Goal: Task Accomplishment & Management: Manage account settings

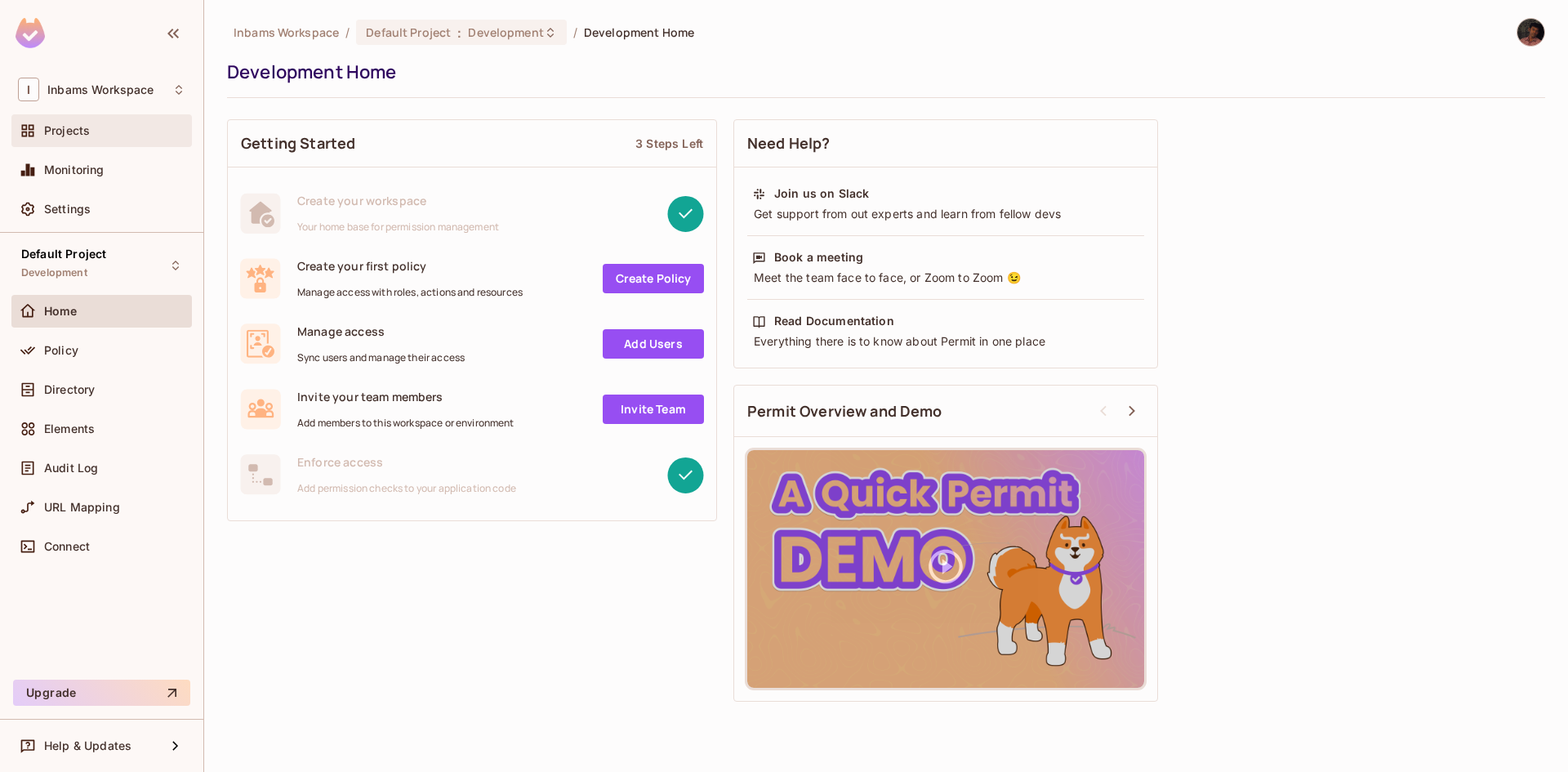
click at [78, 128] on span "Projects" at bounding box center [67, 130] width 46 height 13
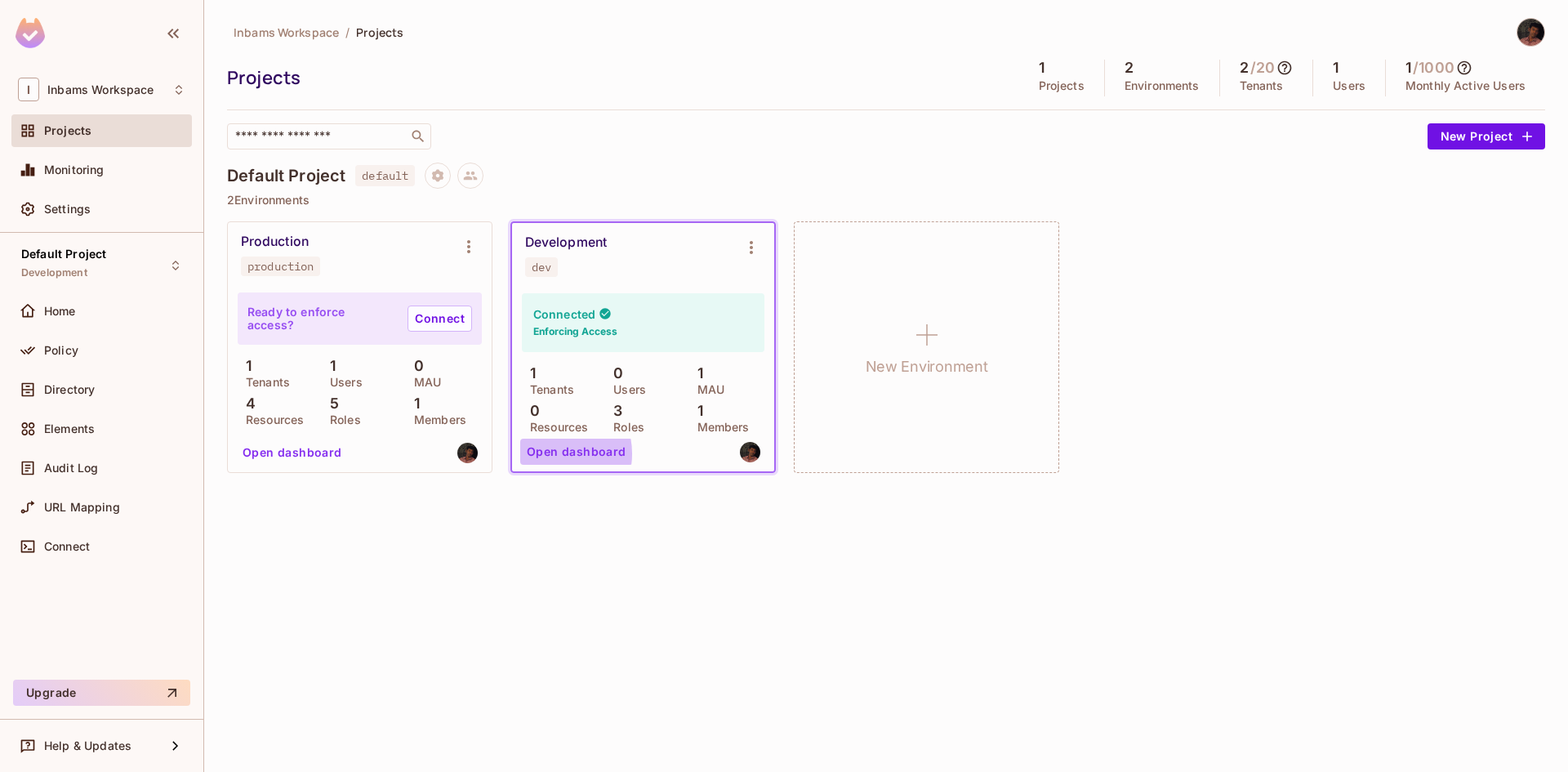
click at [546, 453] on button "Open dashboard" at bounding box center [577, 452] width 112 height 26
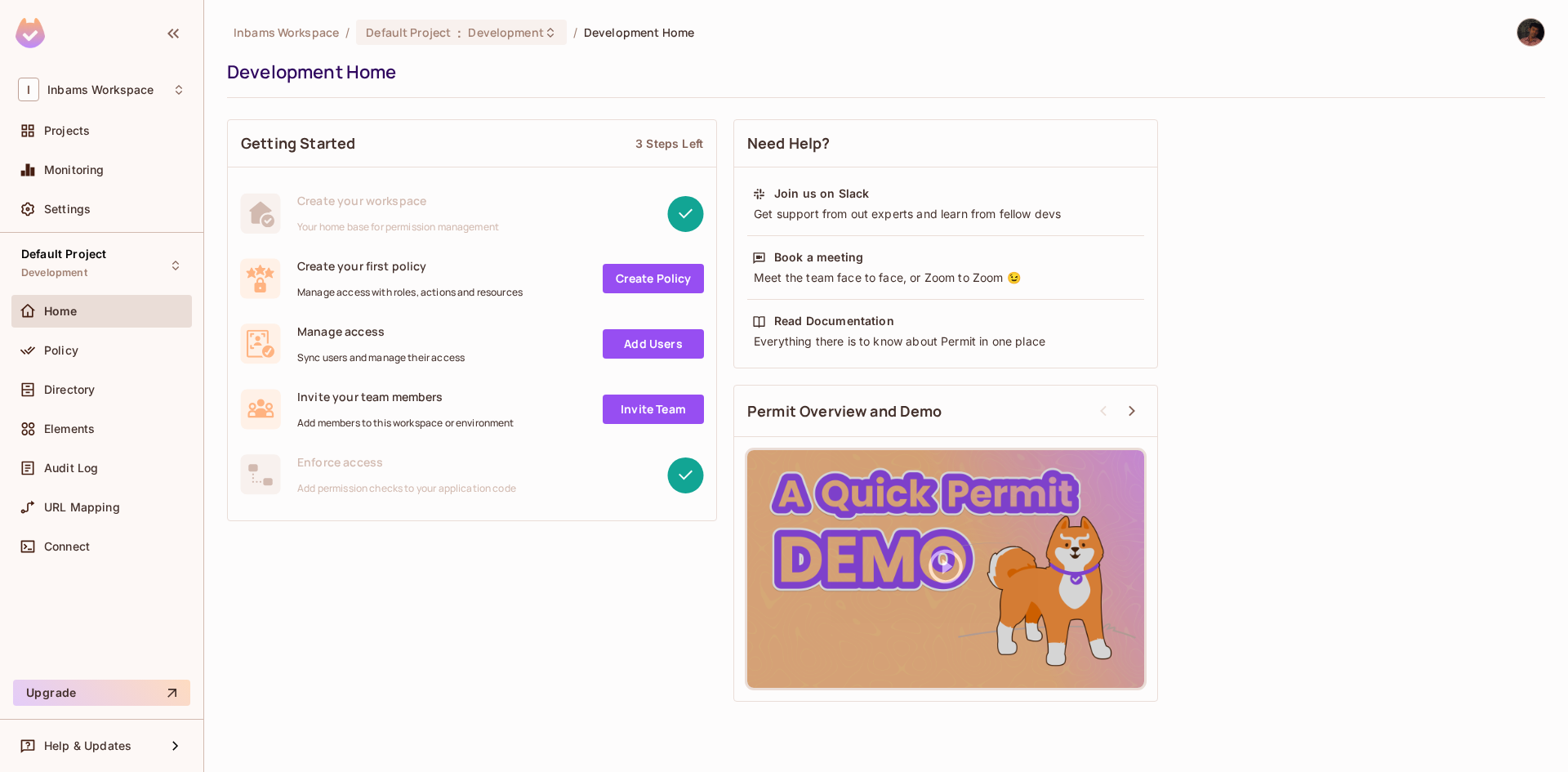
click at [646, 342] on link "Add Users" at bounding box center [653, 343] width 101 height 30
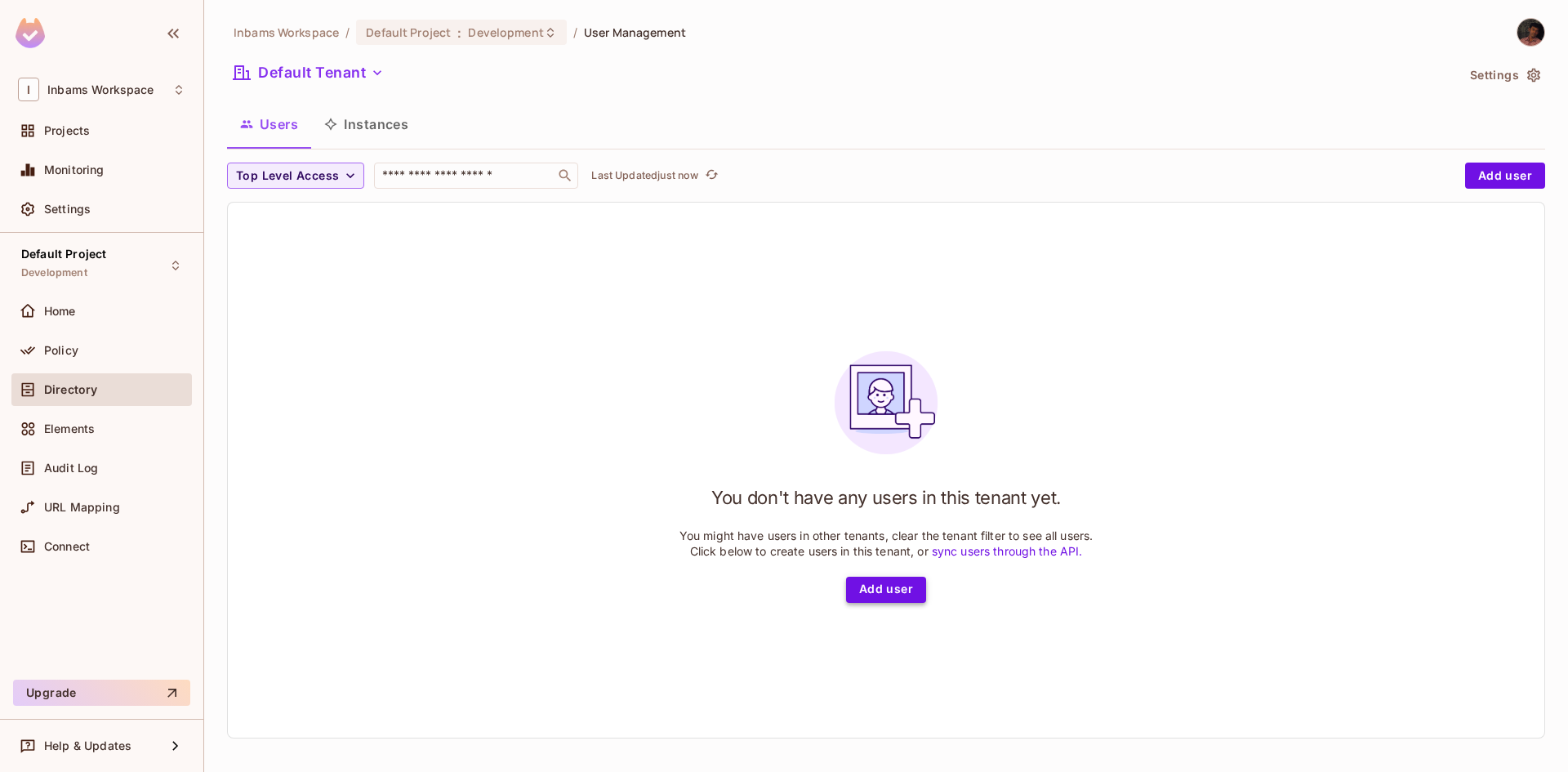
click at [897, 588] on button "Add user" at bounding box center [886, 590] width 80 height 26
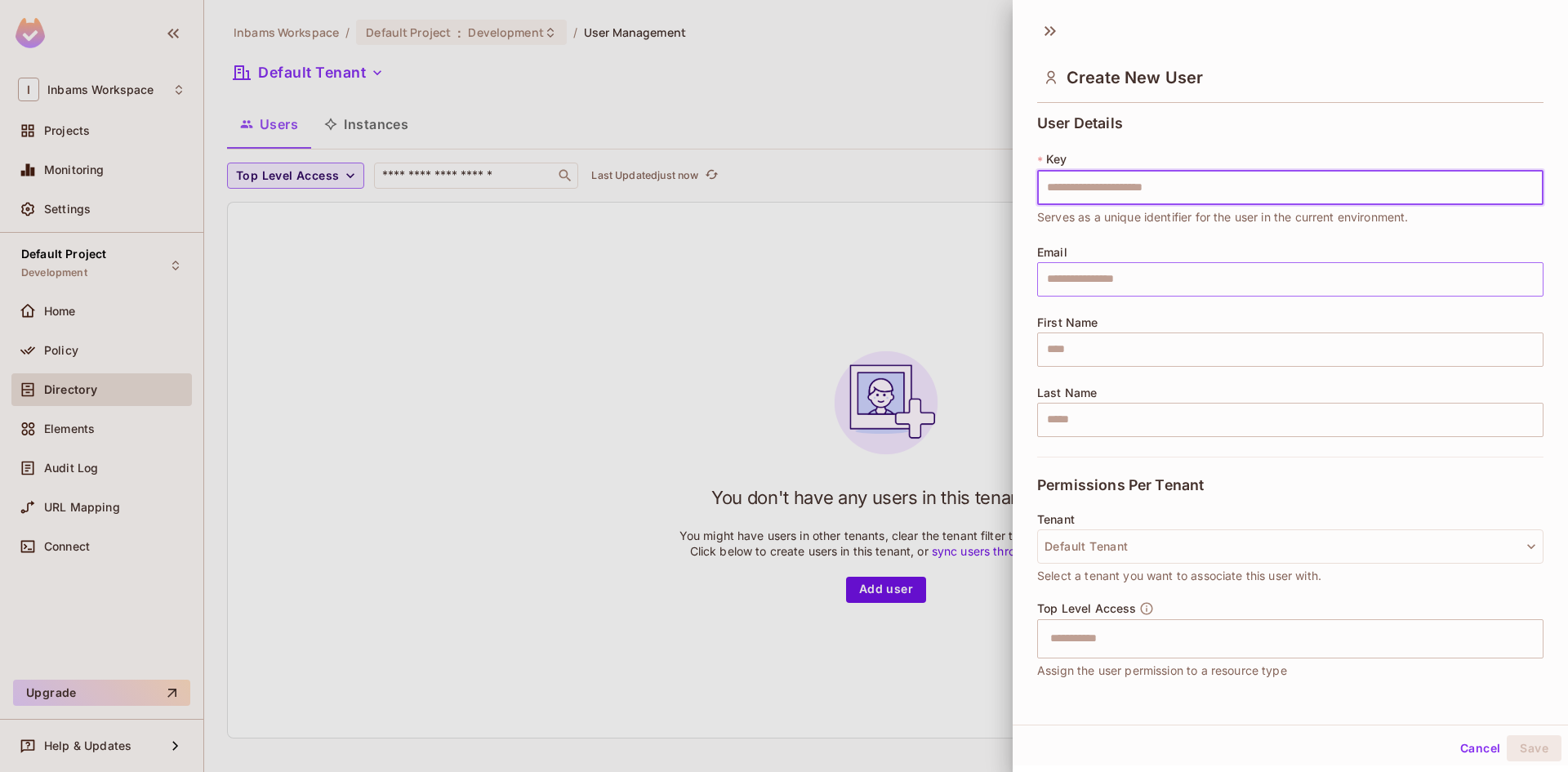
click at [1111, 279] on input "text" at bounding box center [1290, 279] width 506 height 34
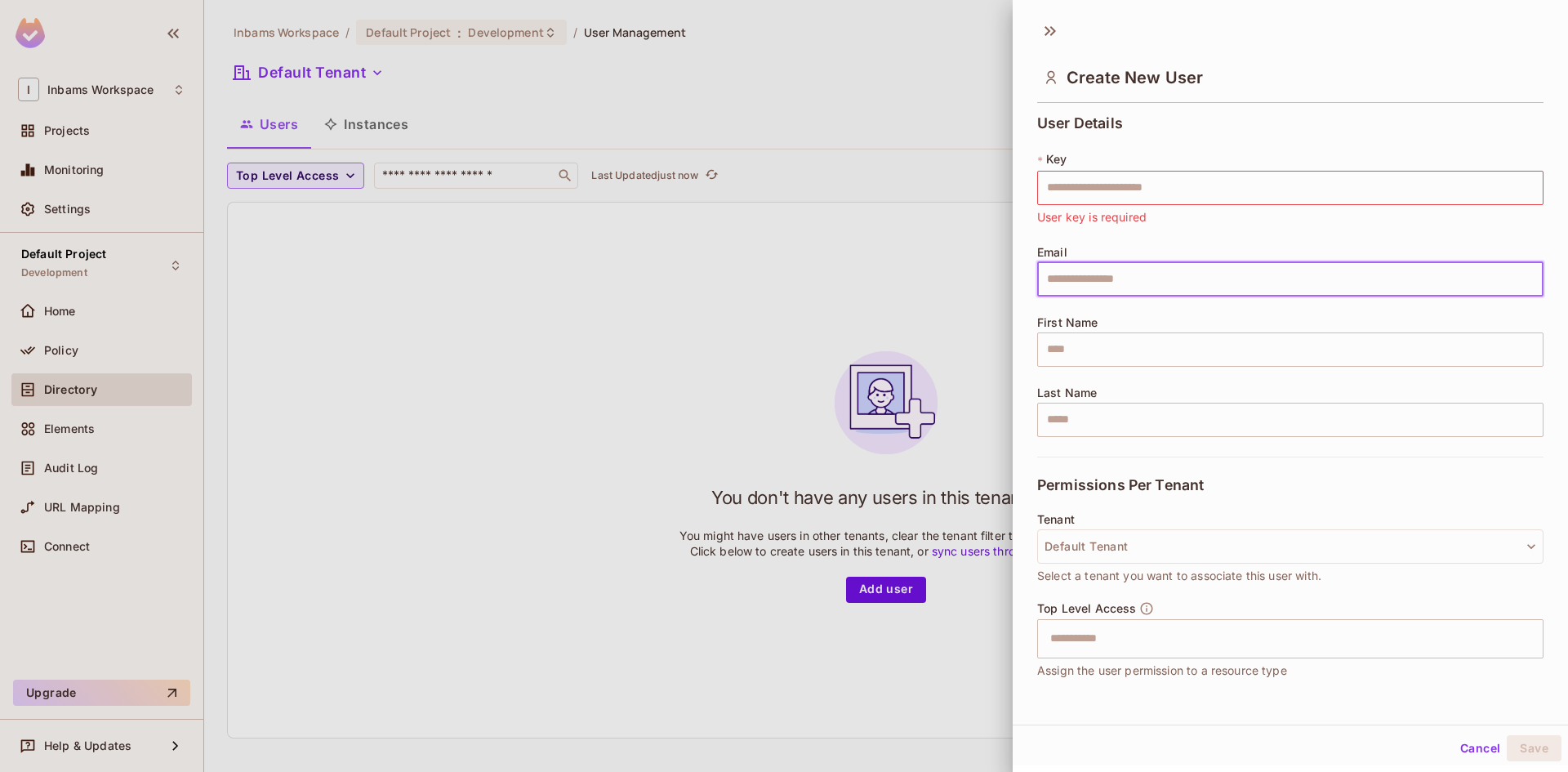
type input "**********"
click at [1119, 348] on input "text" at bounding box center [1290, 349] width 506 height 34
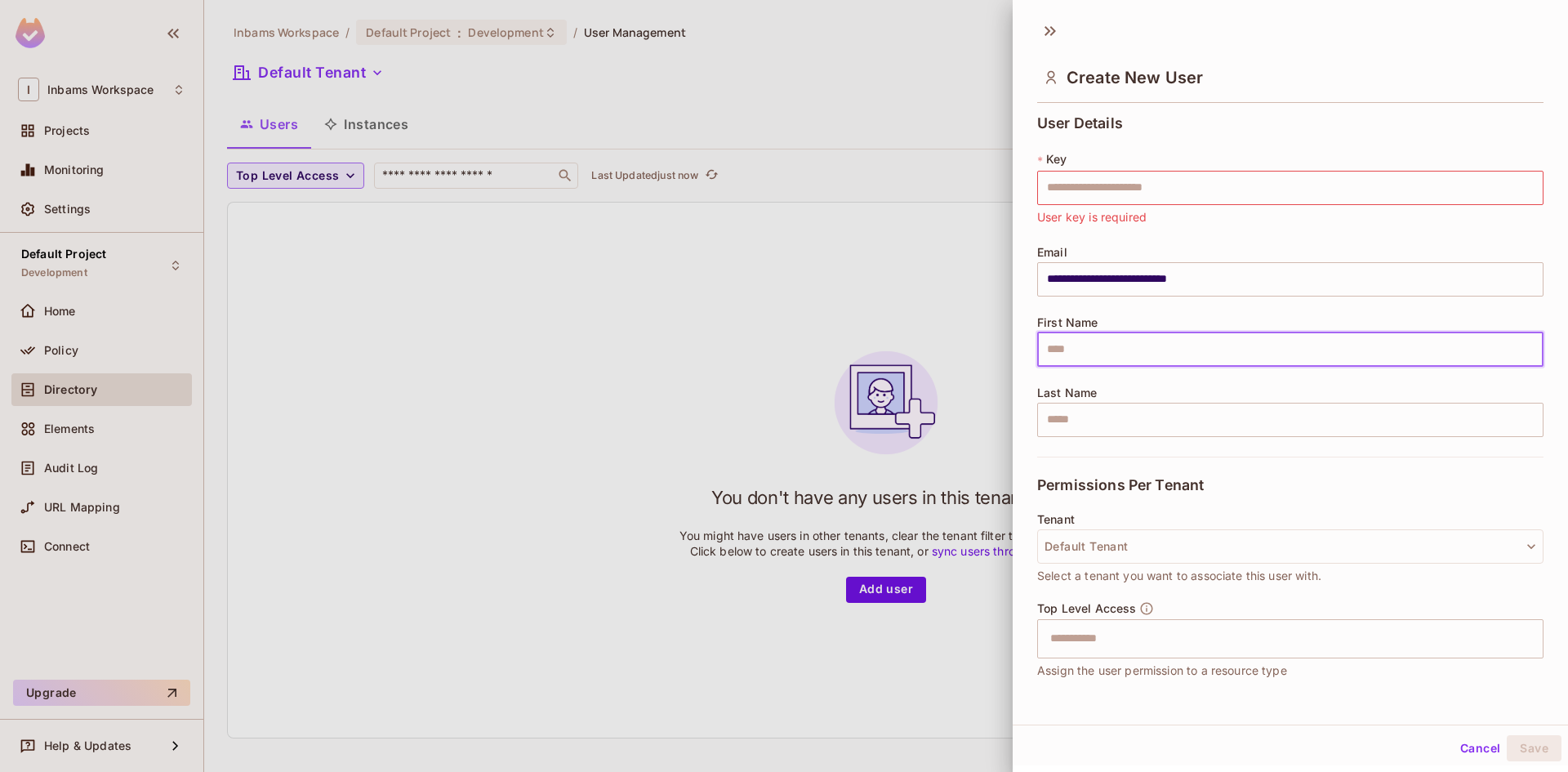
type input "**********"
click at [1122, 413] on input "text" at bounding box center [1290, 420] width 506 height 34
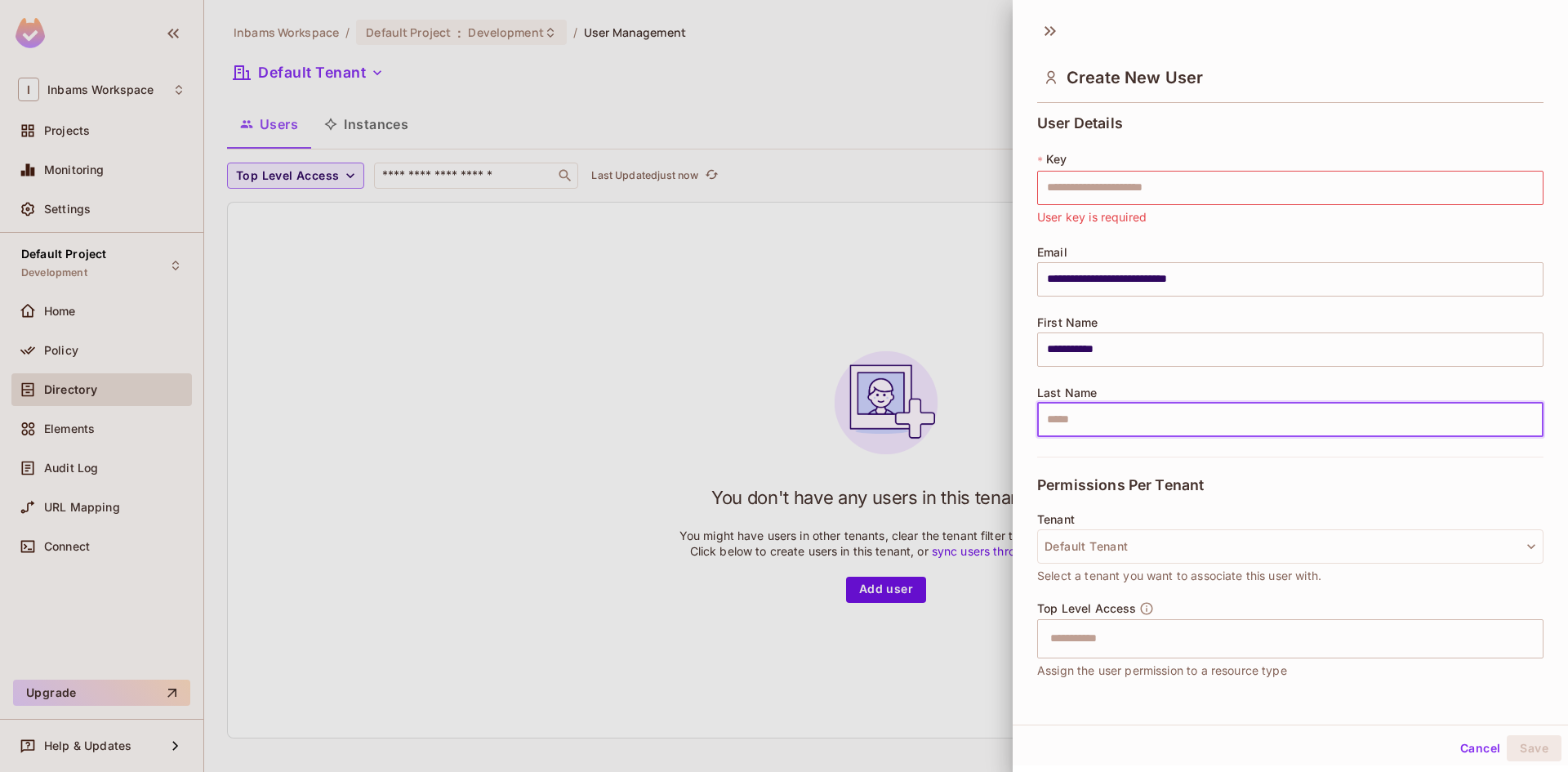
type input "*"
click at [1255, 546] on button "Default Tenant" at bounding box center [1290, 546] width 506 height 34
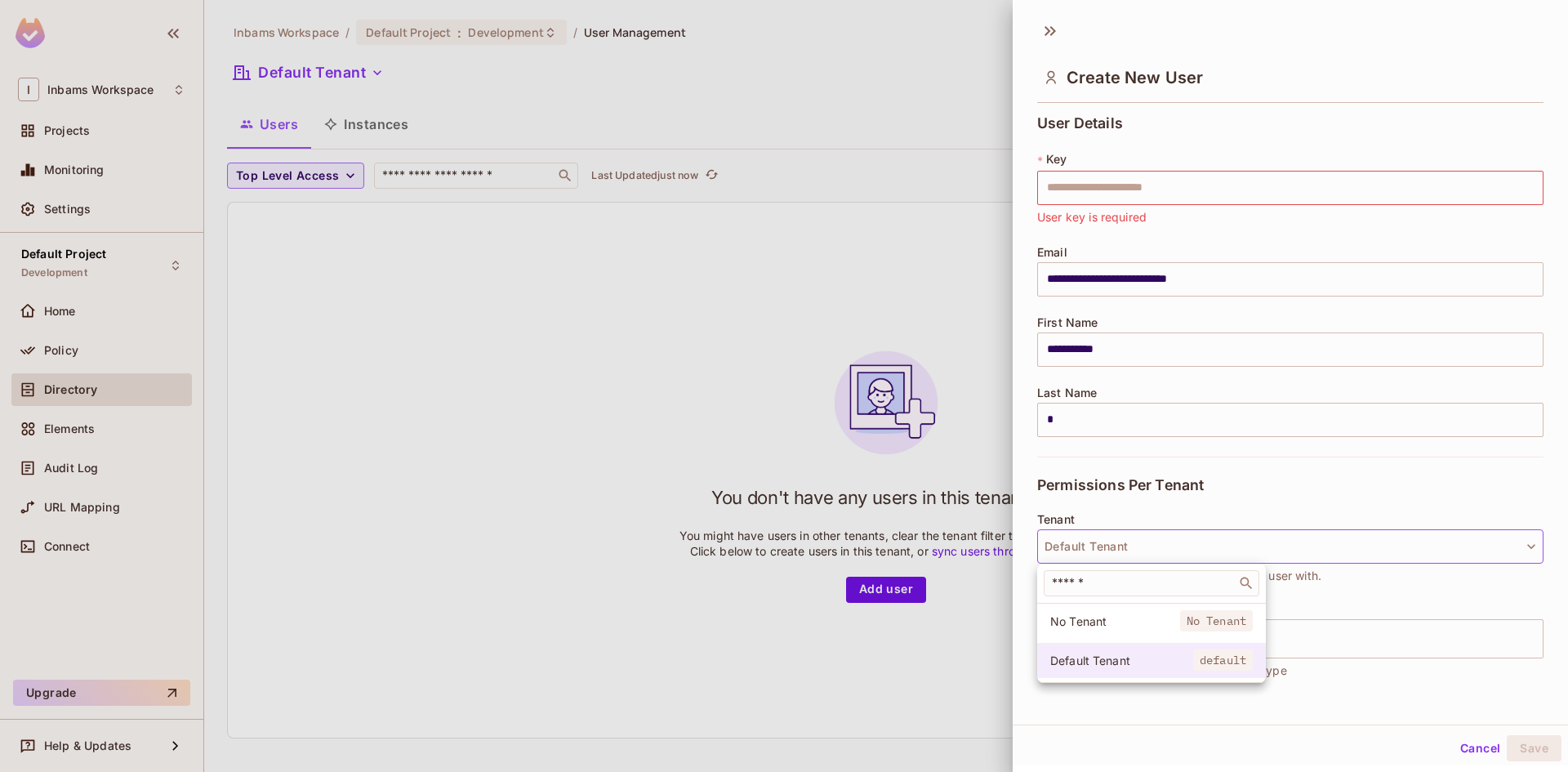
click at [1122, 656] on span "Default Tenant" at bounding box center [1122, 660] width 143 height 15
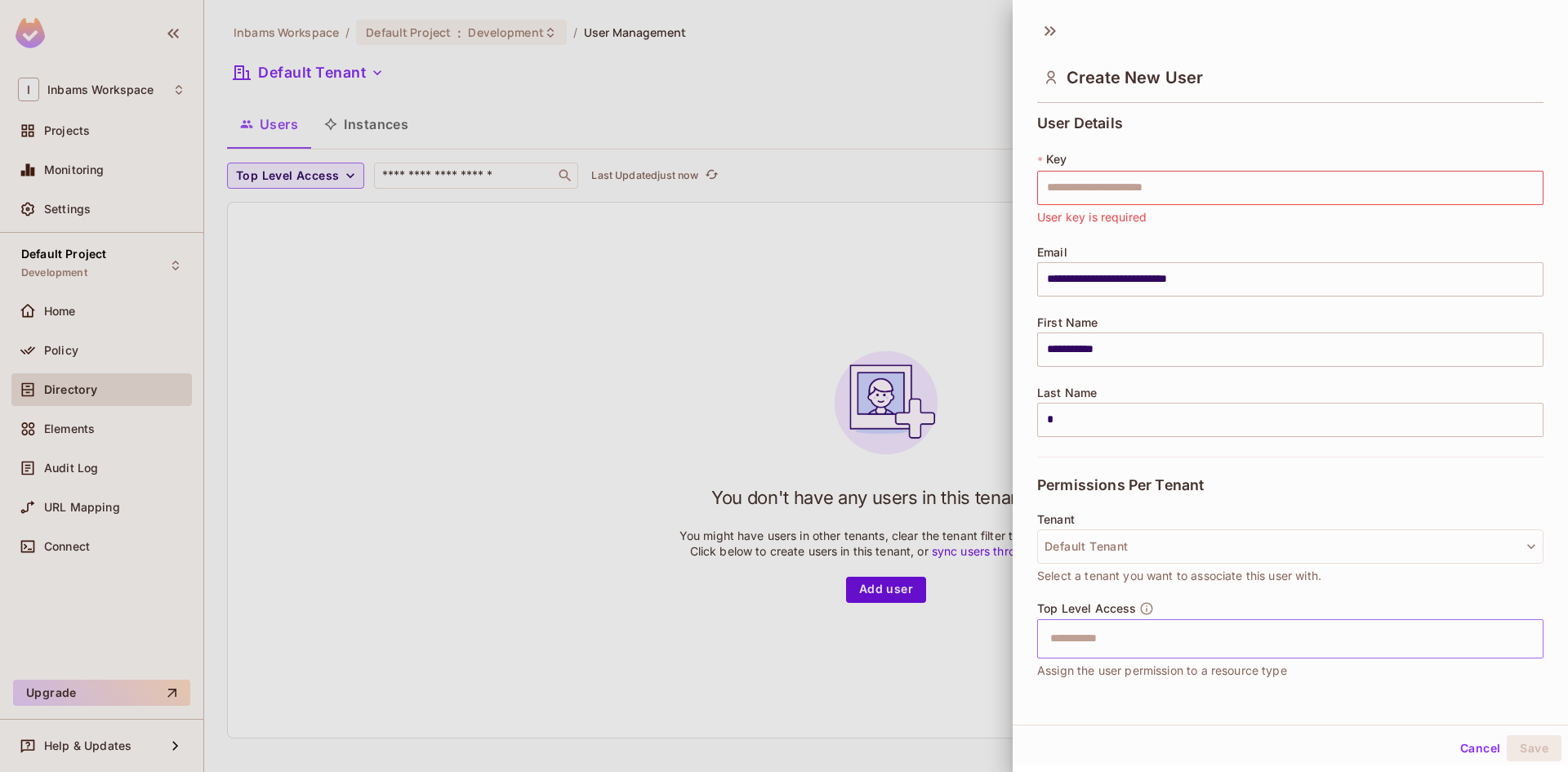
click at [1152, 644] on input "text" at bounding box center [1275, 639] width 471 height 32
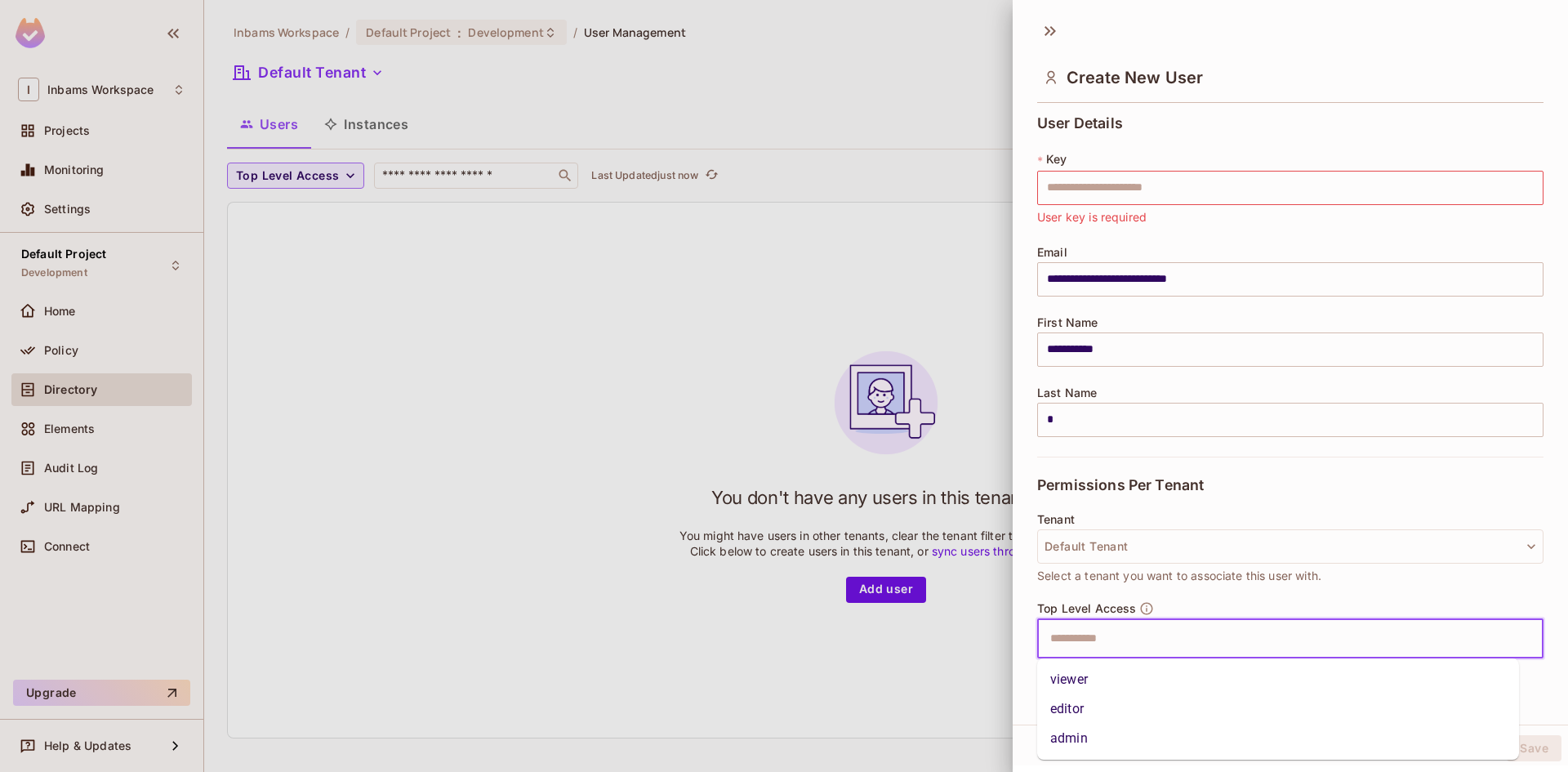
click at [1088, 735] on li "admin" at bounding box center [1278, 738] width 482 height 30
click at [1104, 185] on input "text" at bounding box center [1290, 187] width 506 height 34
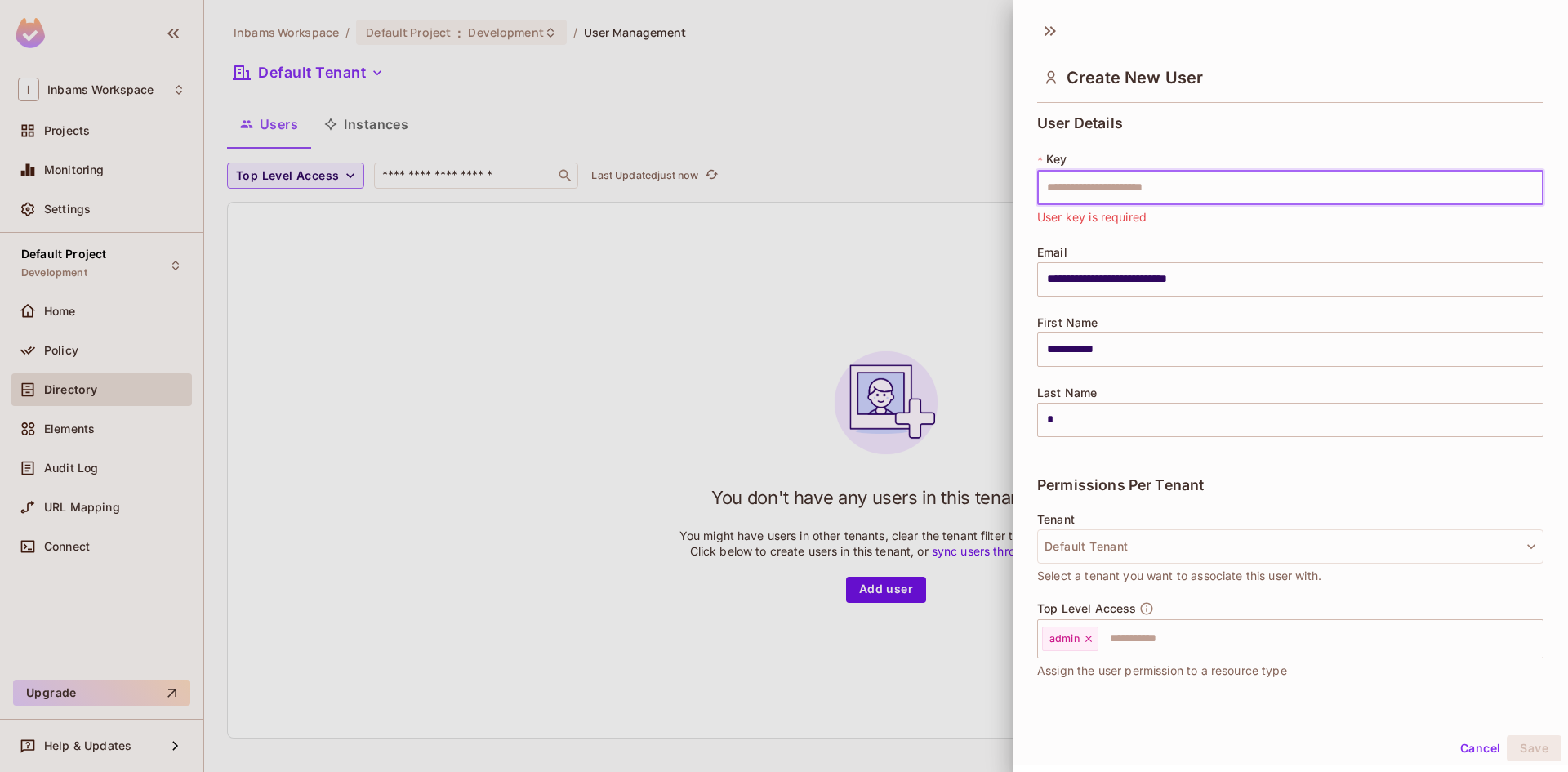
type input "**********"
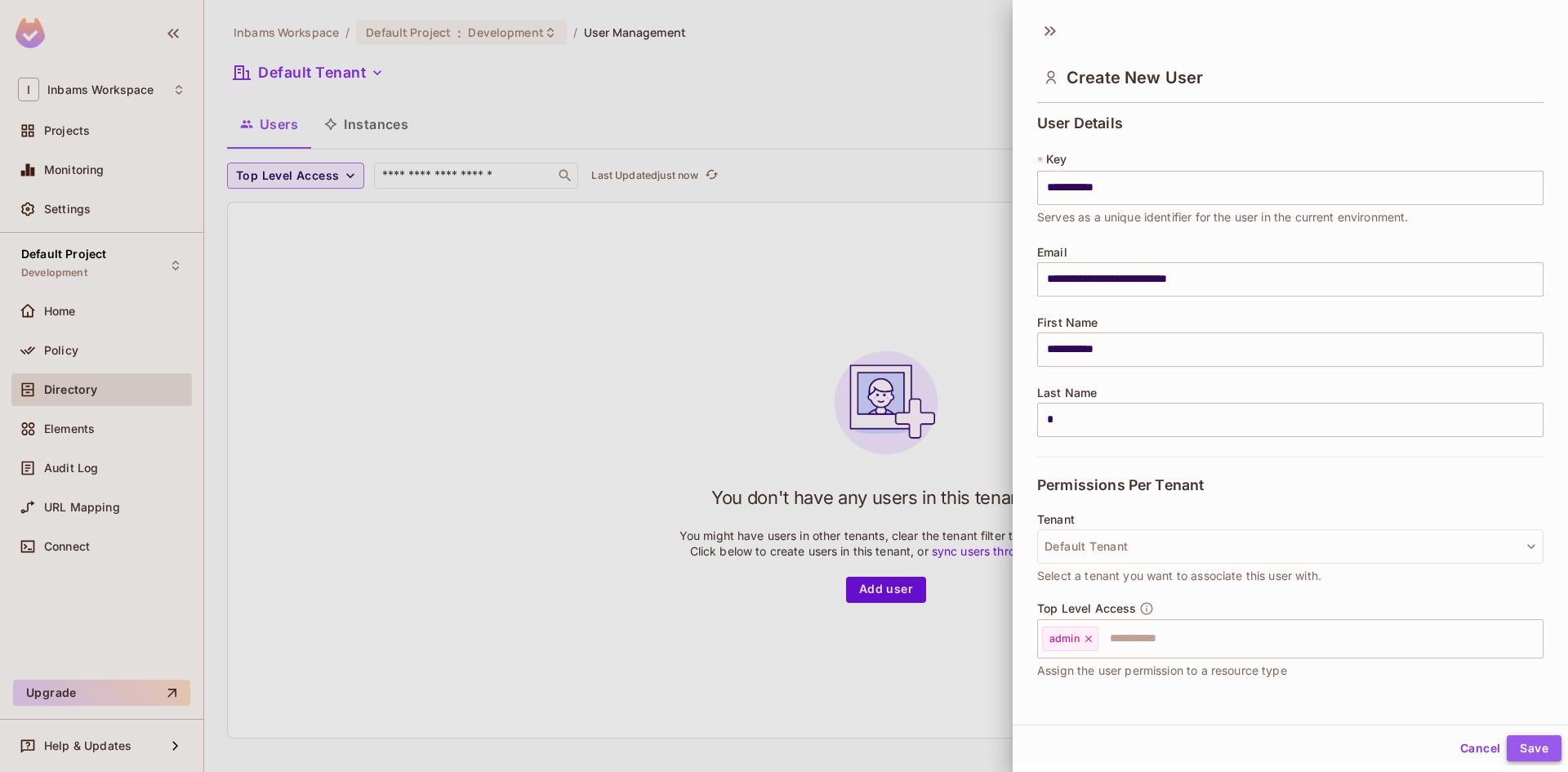
click at [1541, 755] on button "Save" at bounding box center [1534, 748] width 55 height 26
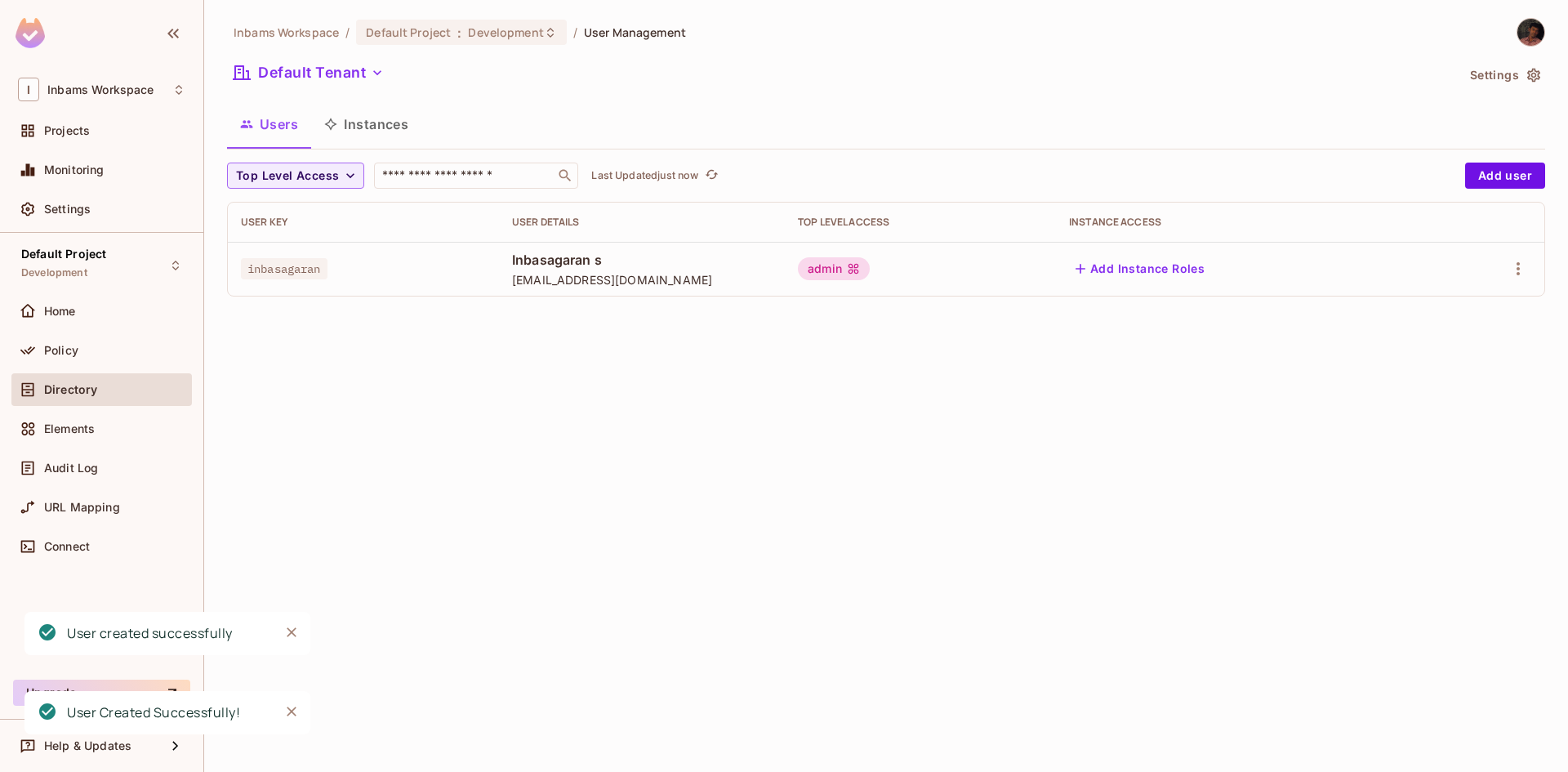
click at [1156, 267] on button "Add Instance Roles" at bounding box center [1140, 268] width 142 height 26
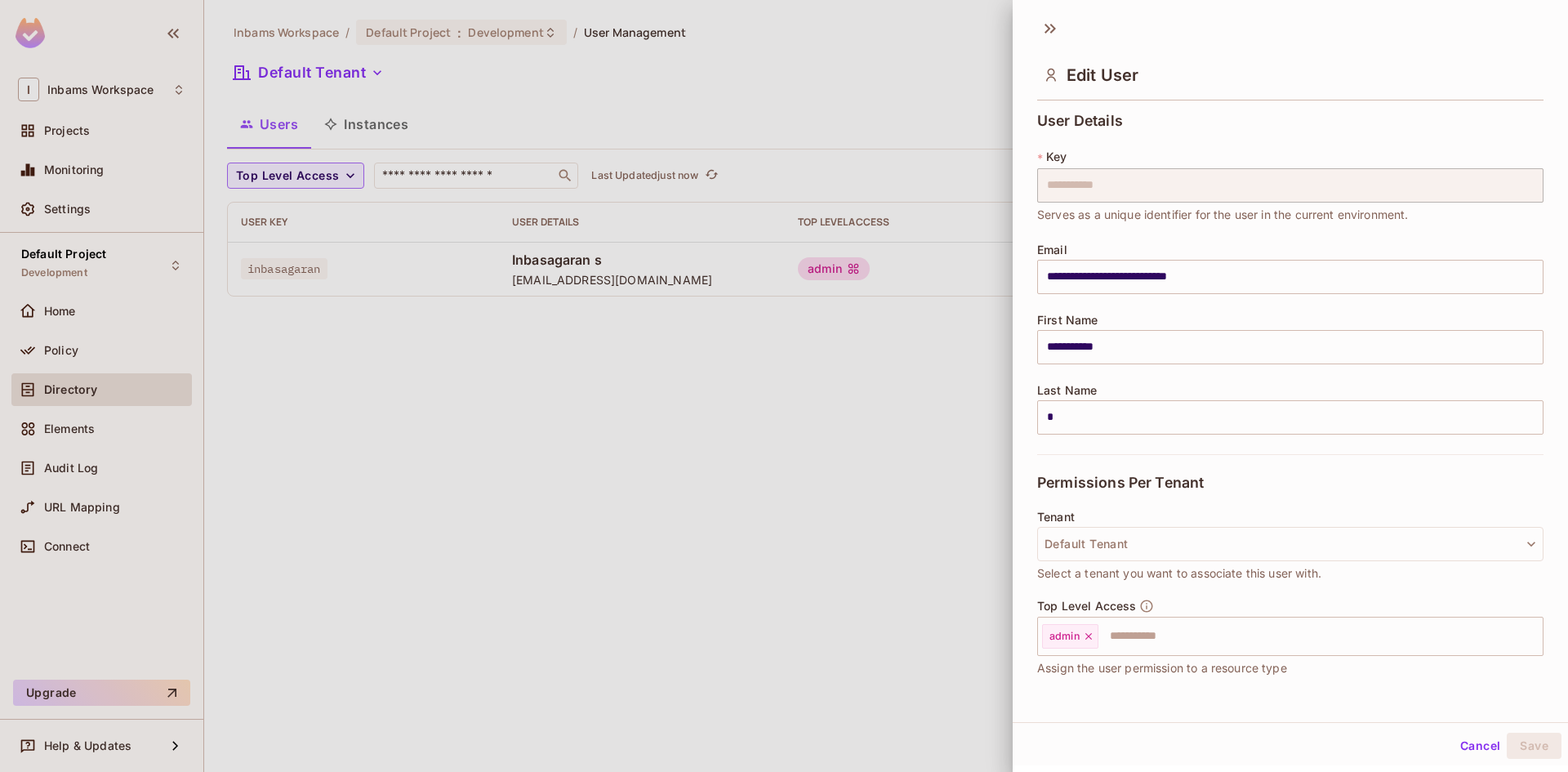
click at [1458, 748] on button "Cancel" at bounding box center [1479, 746] width 53 height 26
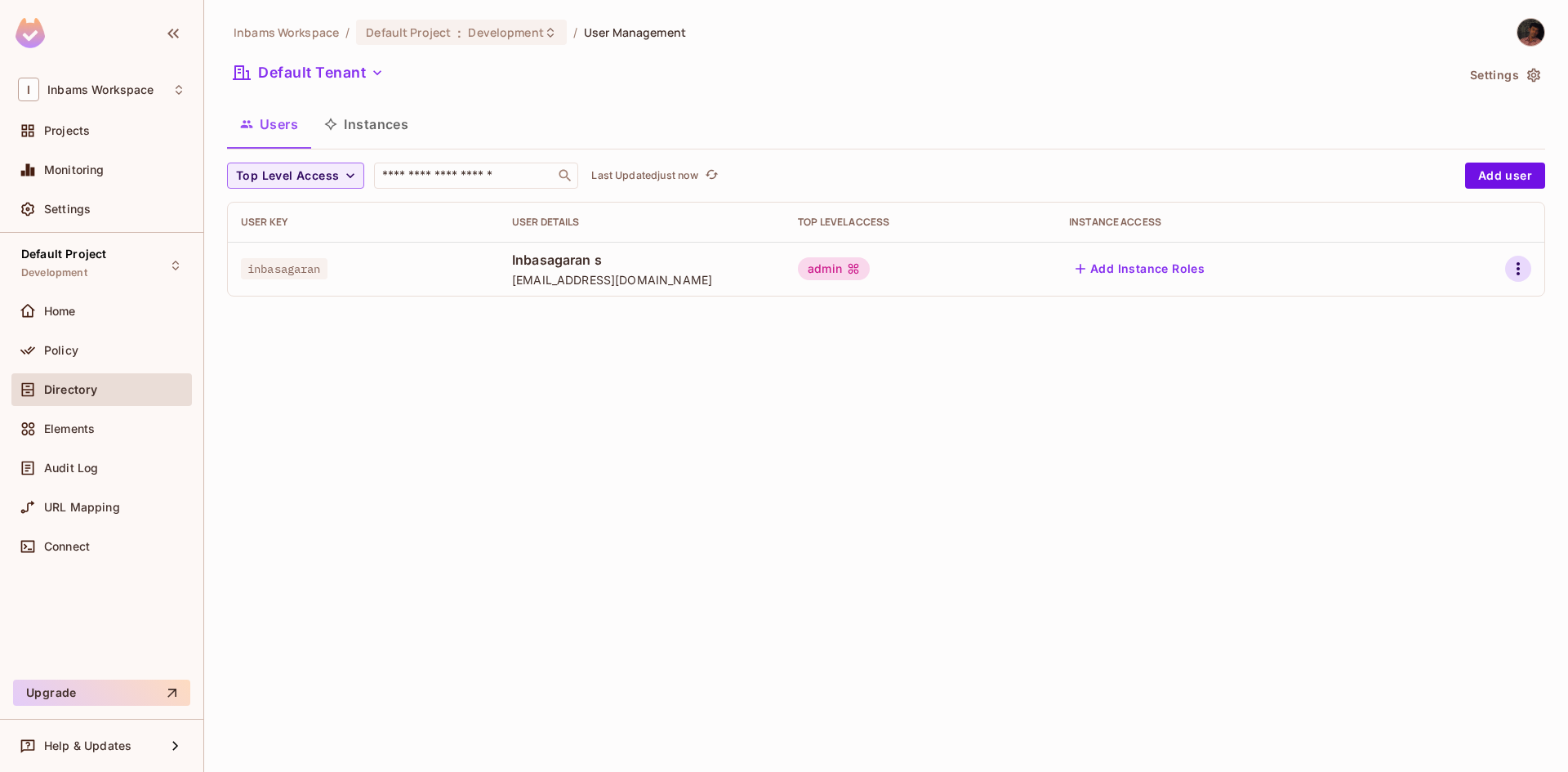
click at [1524, 268] on icon "button" at bounding box center [1518, 268] width 20 height 20
click at [638, 460] on div at bounding box center [784, 386] width 1568 height 772
click at [386, 131] on button "Instances" at bounding box center [365, 124] width 110 height 41
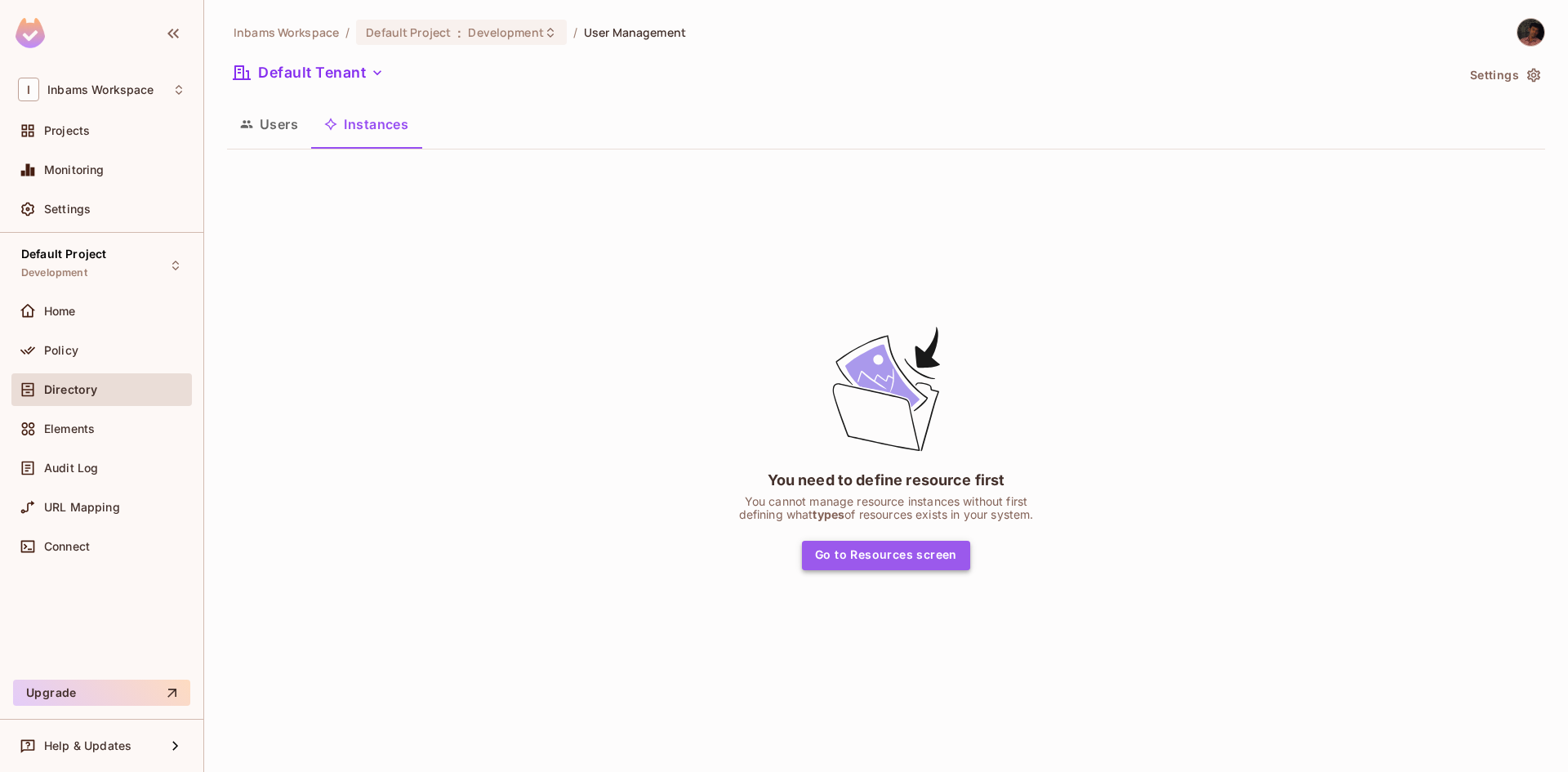
click at [899, 560] on button "Go to Resources screen" at bounding box center [885, 556] width 168 height 30
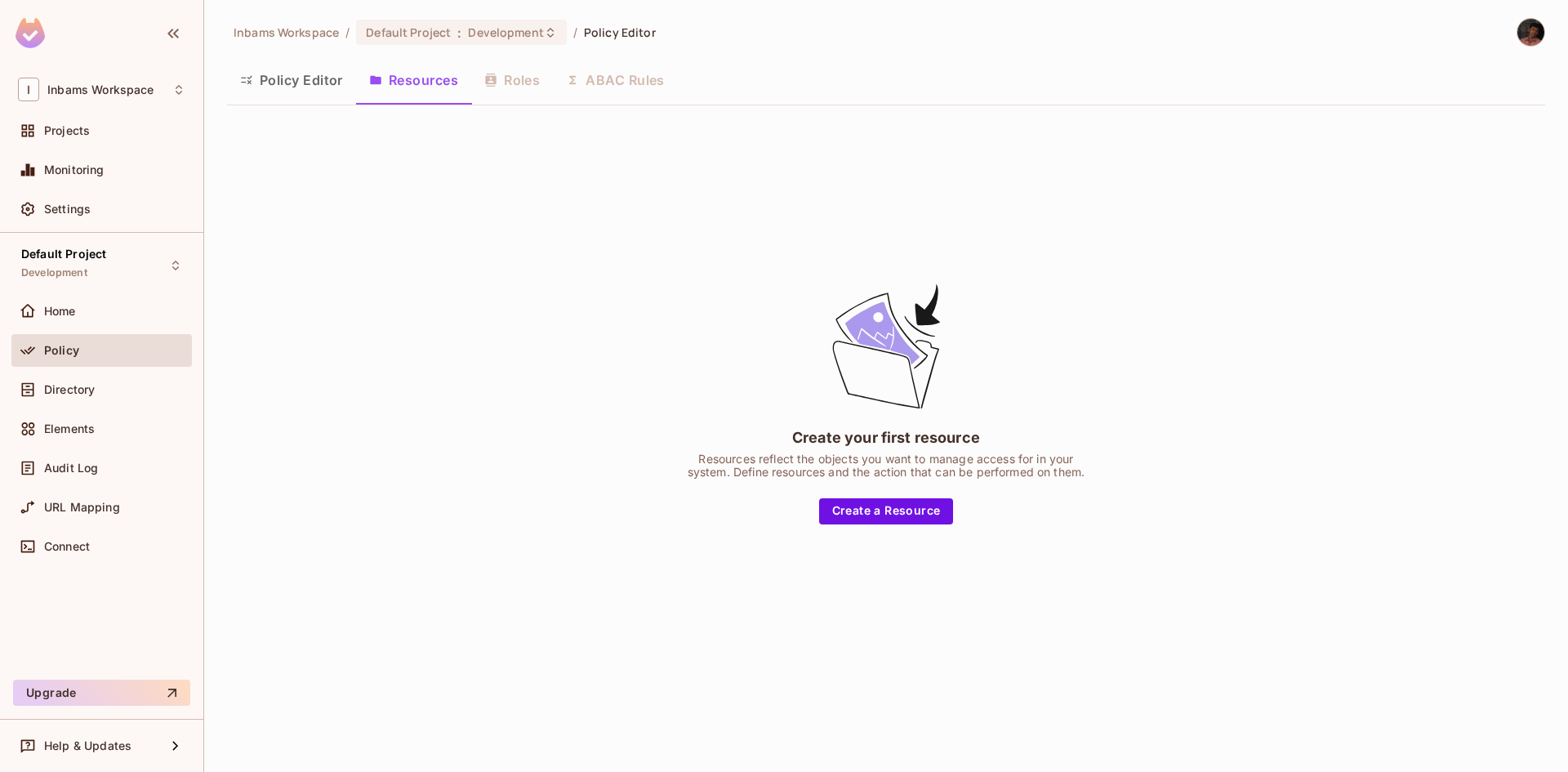
click at [297, 87] on button "Policy Editor" at bounding box center [291, 80] width 129 height 41
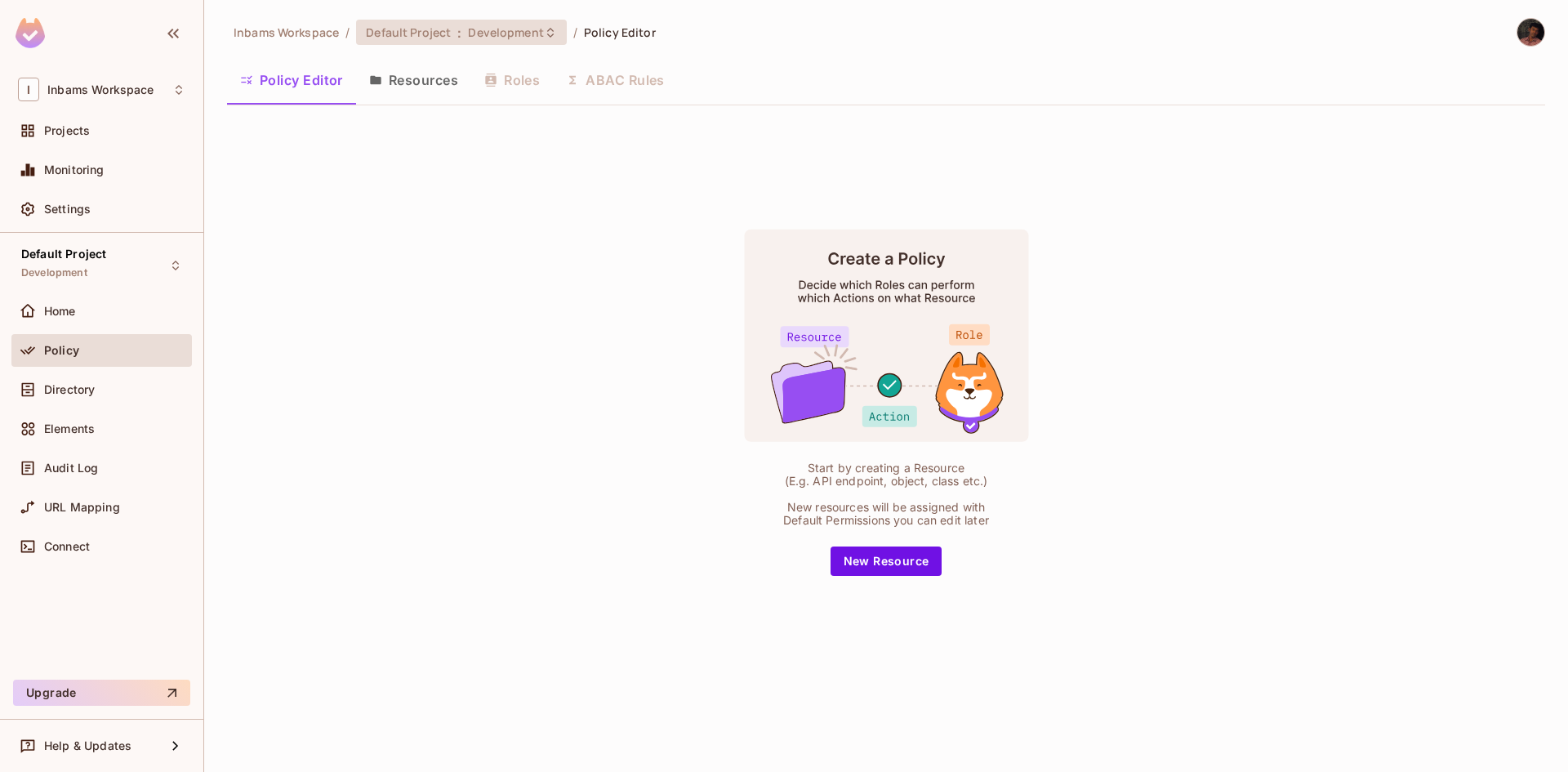
click at [520, 27] on span "Development" at bounding box center [505, 32] width 75 height 15
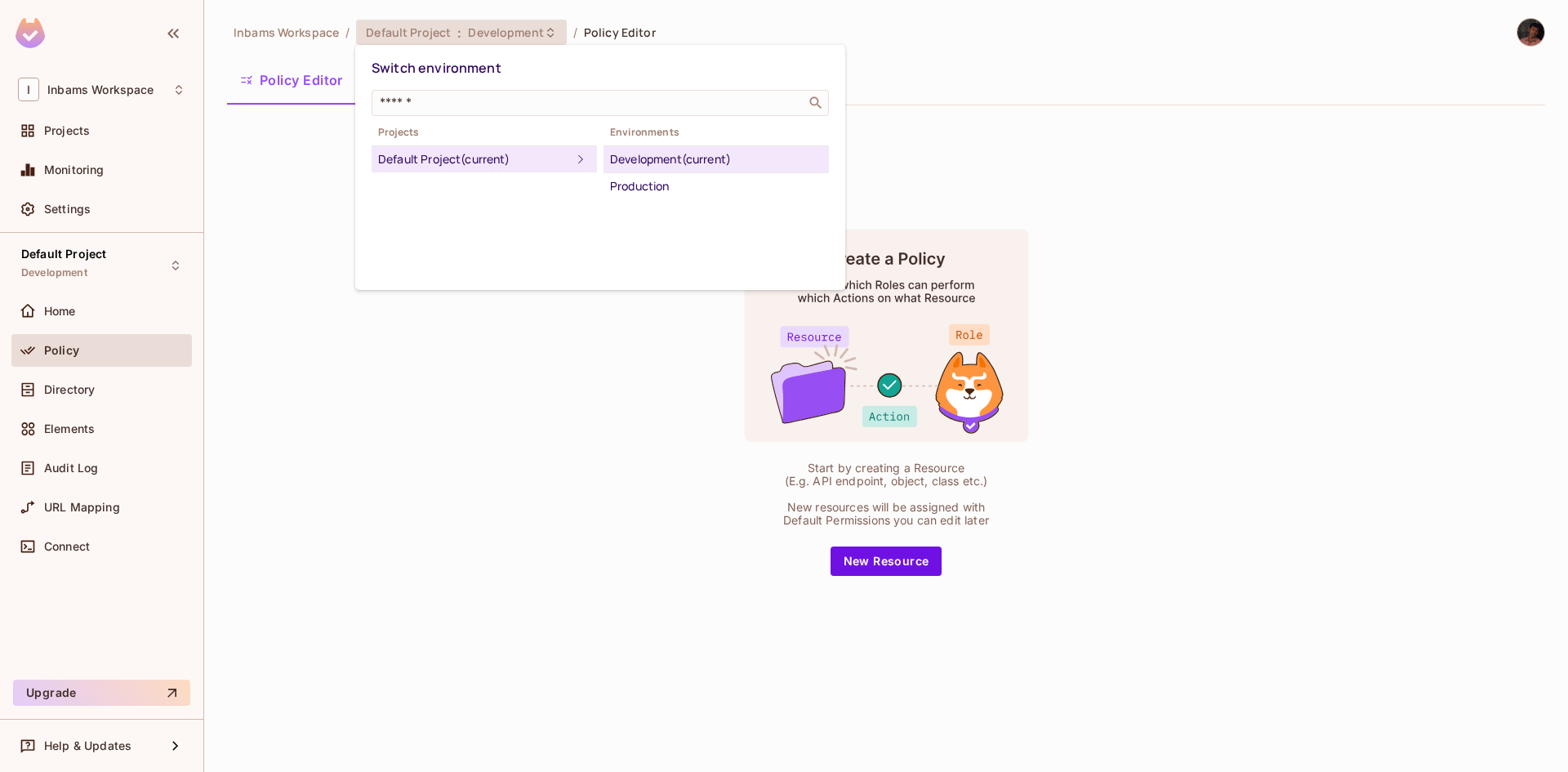
click at [520, 27] on div at bounding box center [784, 386] width 1568 height 772
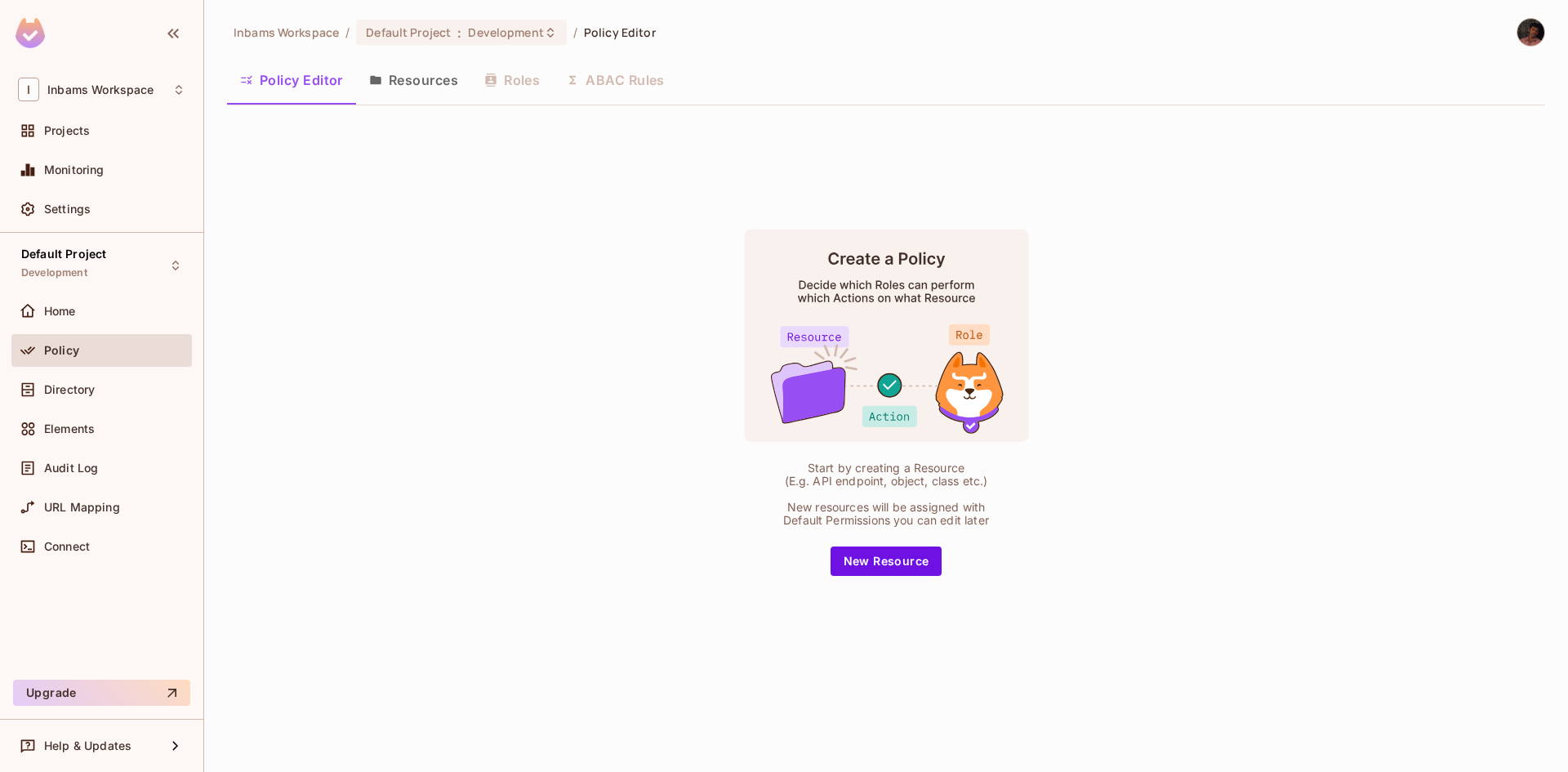
click at [402, 73] on button "Resources" at bounding box center [413, 80] width 115 height 41
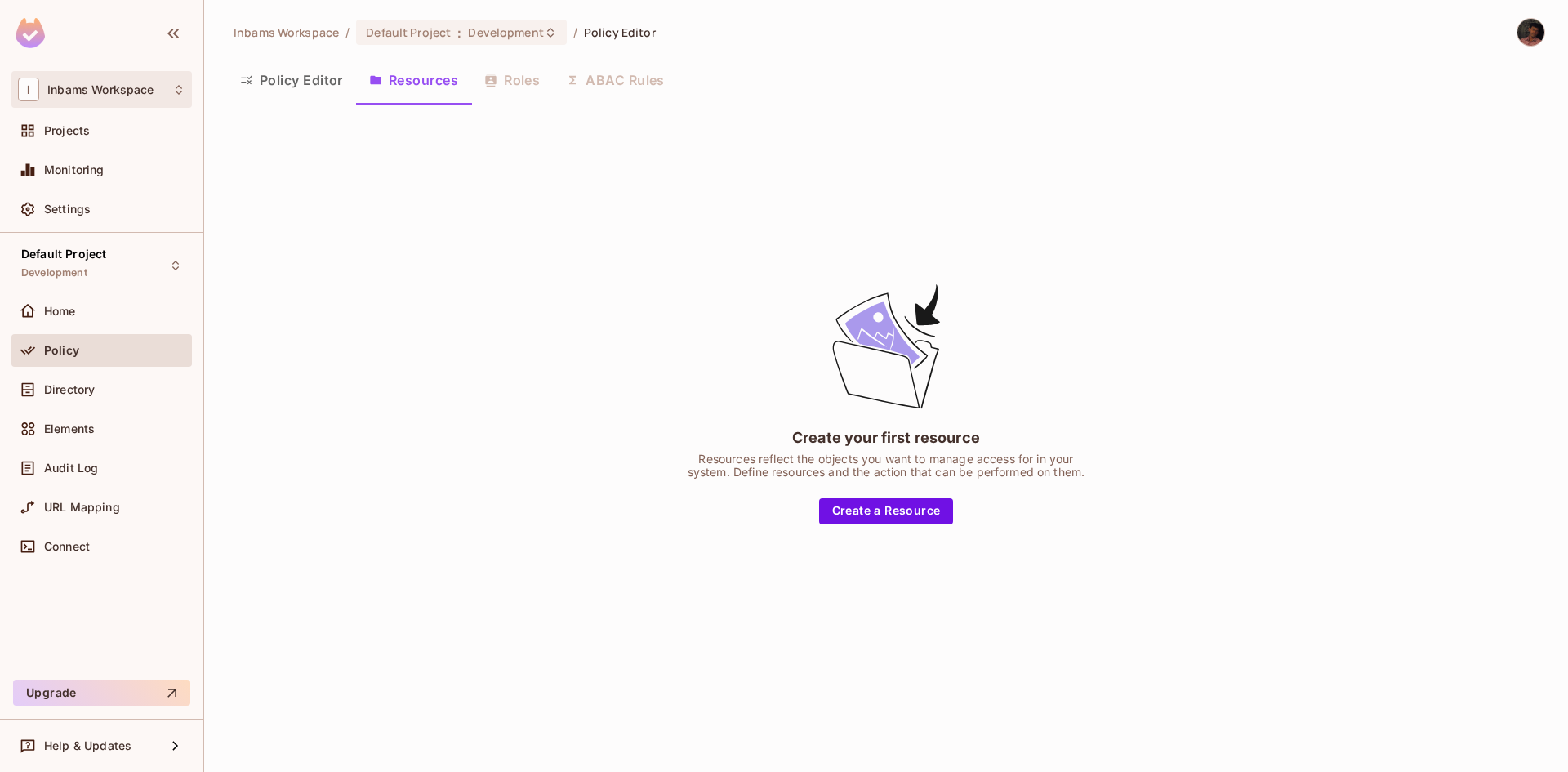
click at [187, 97] on div "I Inbams Workspace" at bounding box center [101, 89] width 181 height 37
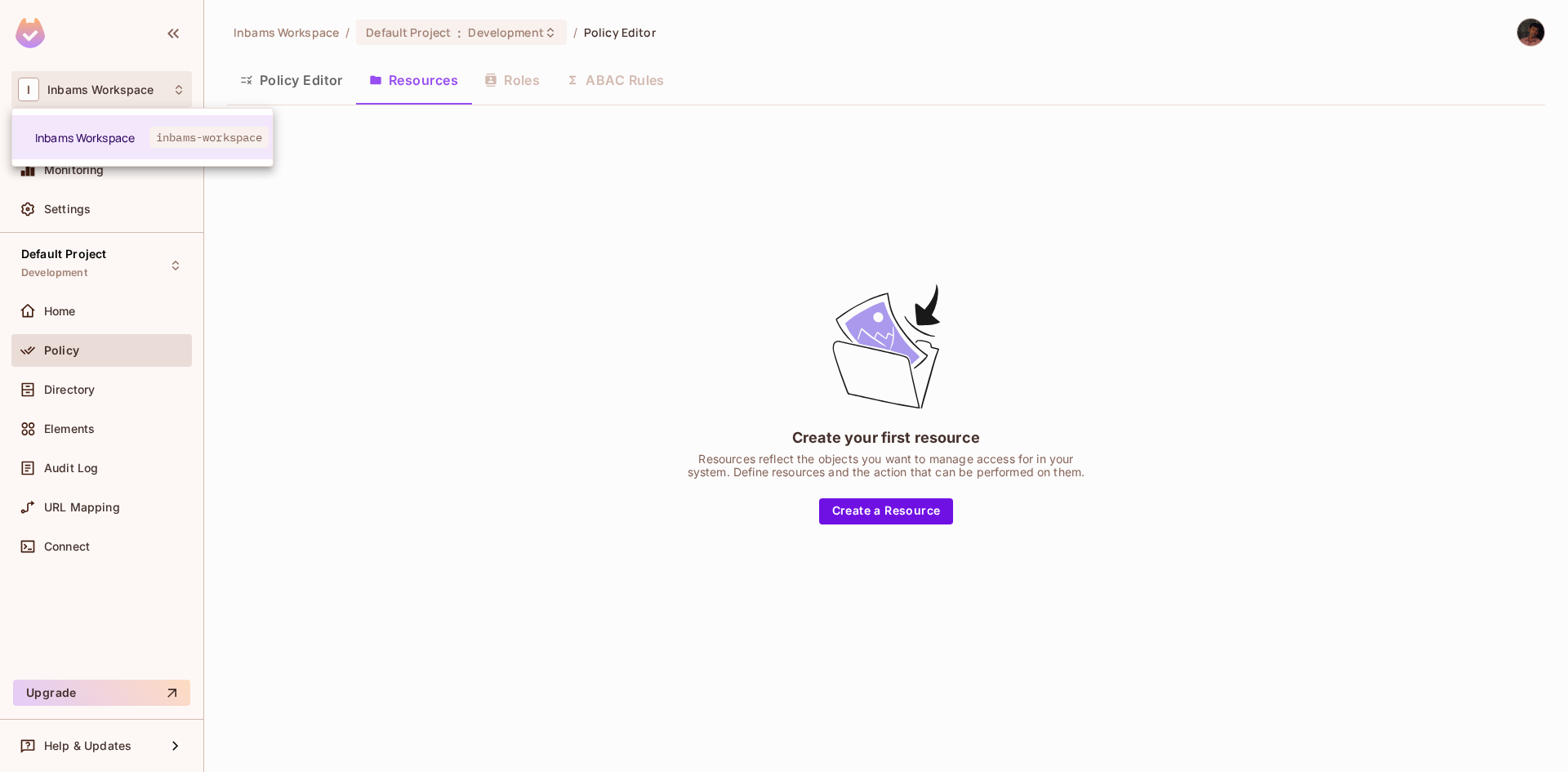
click at [384, 328] on div at bounding box center [784, 386] width 1568 height 772
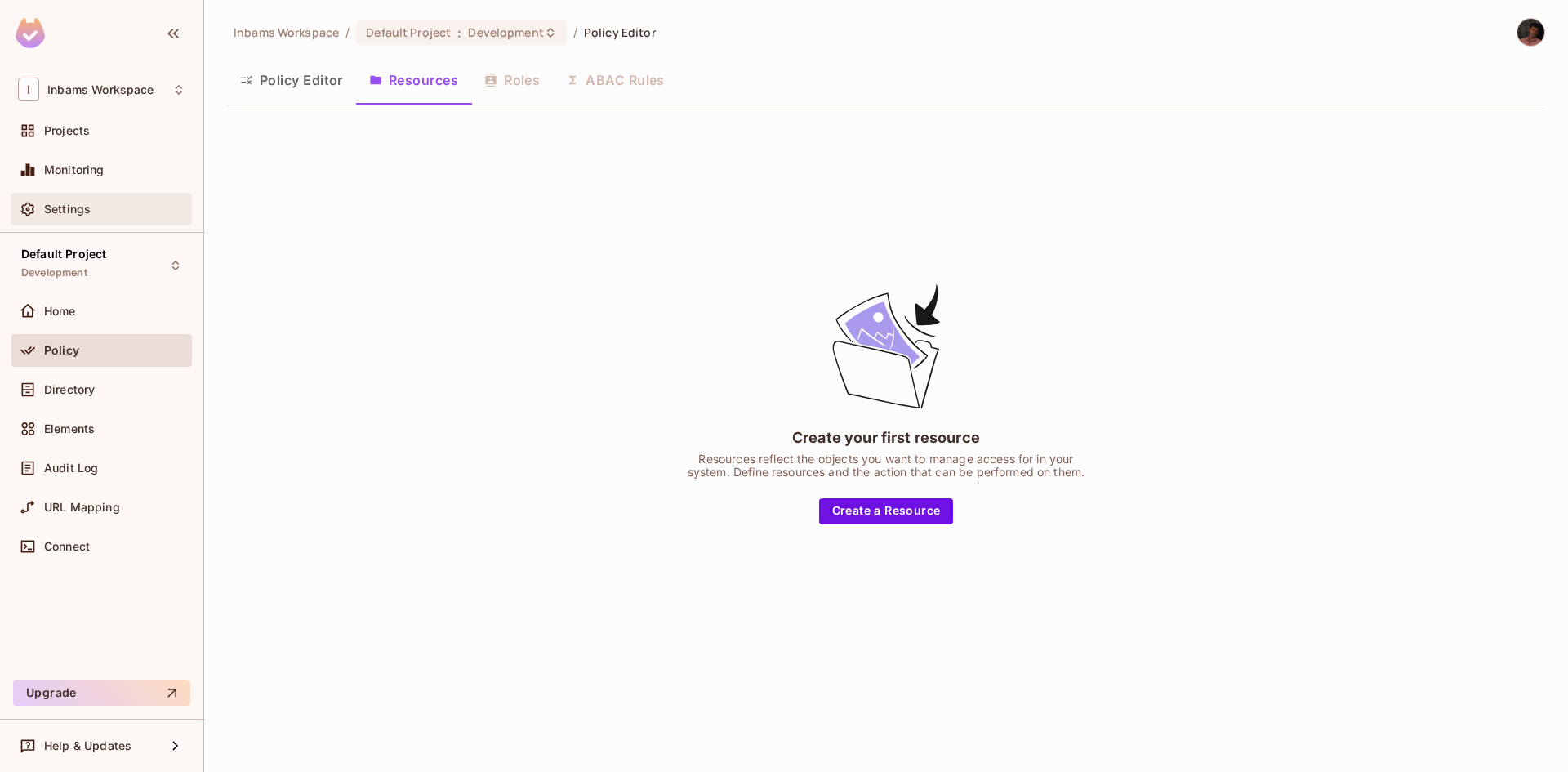
click at [88, 205] on span "Settings" at bounding box center [67, 209] width 47 height 13
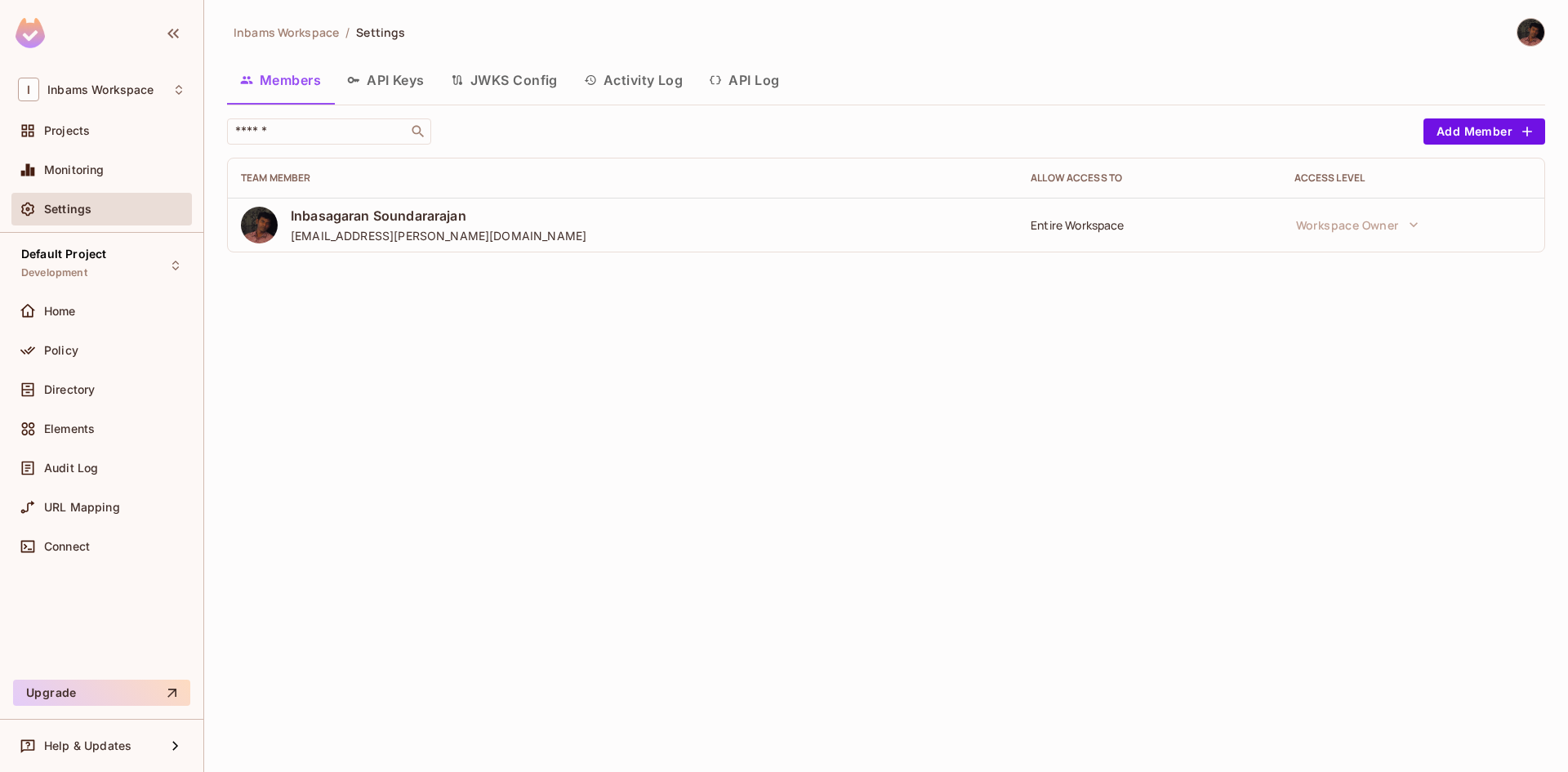
click at [671, 94] on button "Activity Log" at bounding box center [634, 80] width 126 height 41
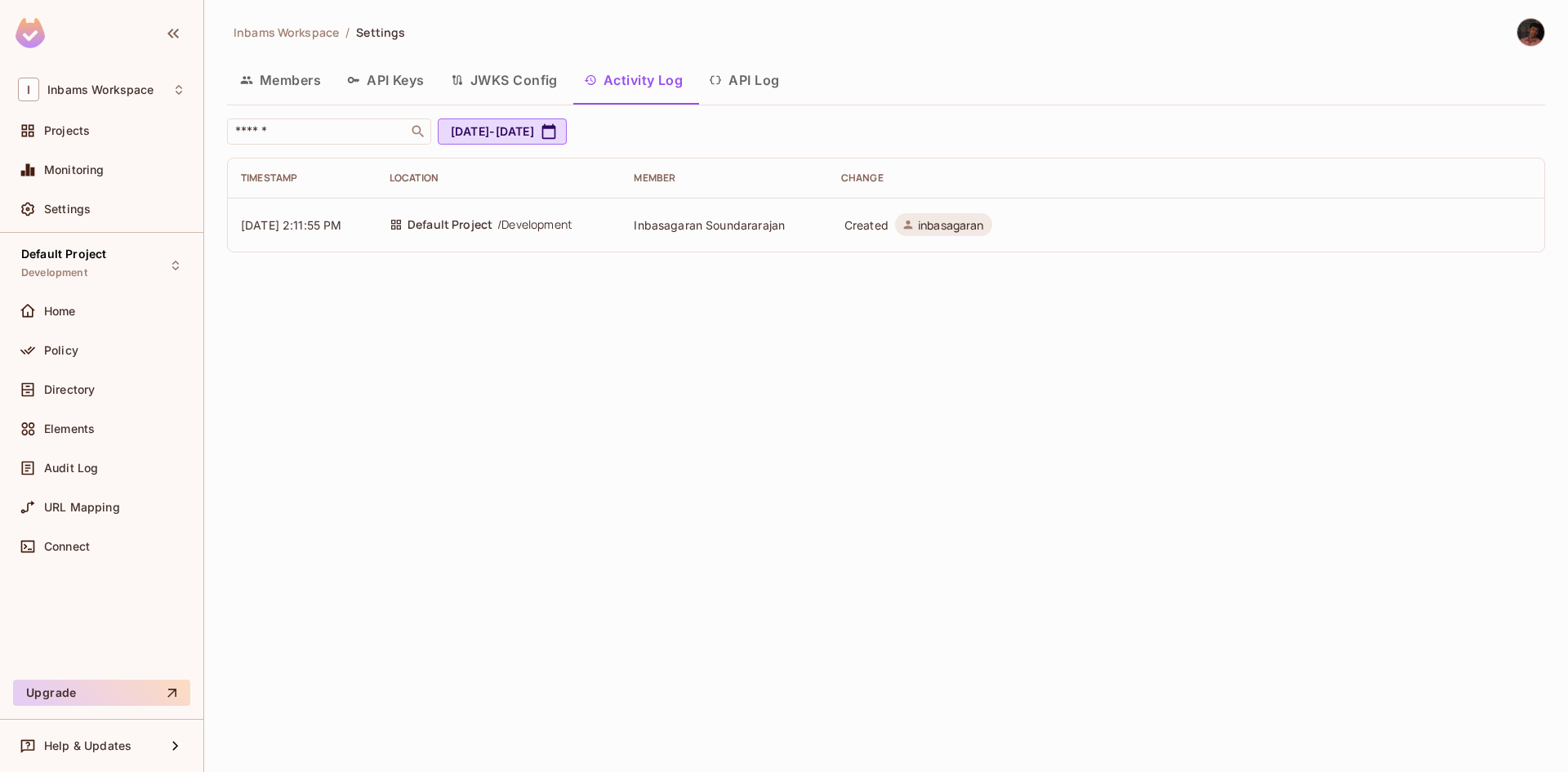
click at [405, 77] on button "API Keys" at bounding box center [386, 80] width 104 height 41
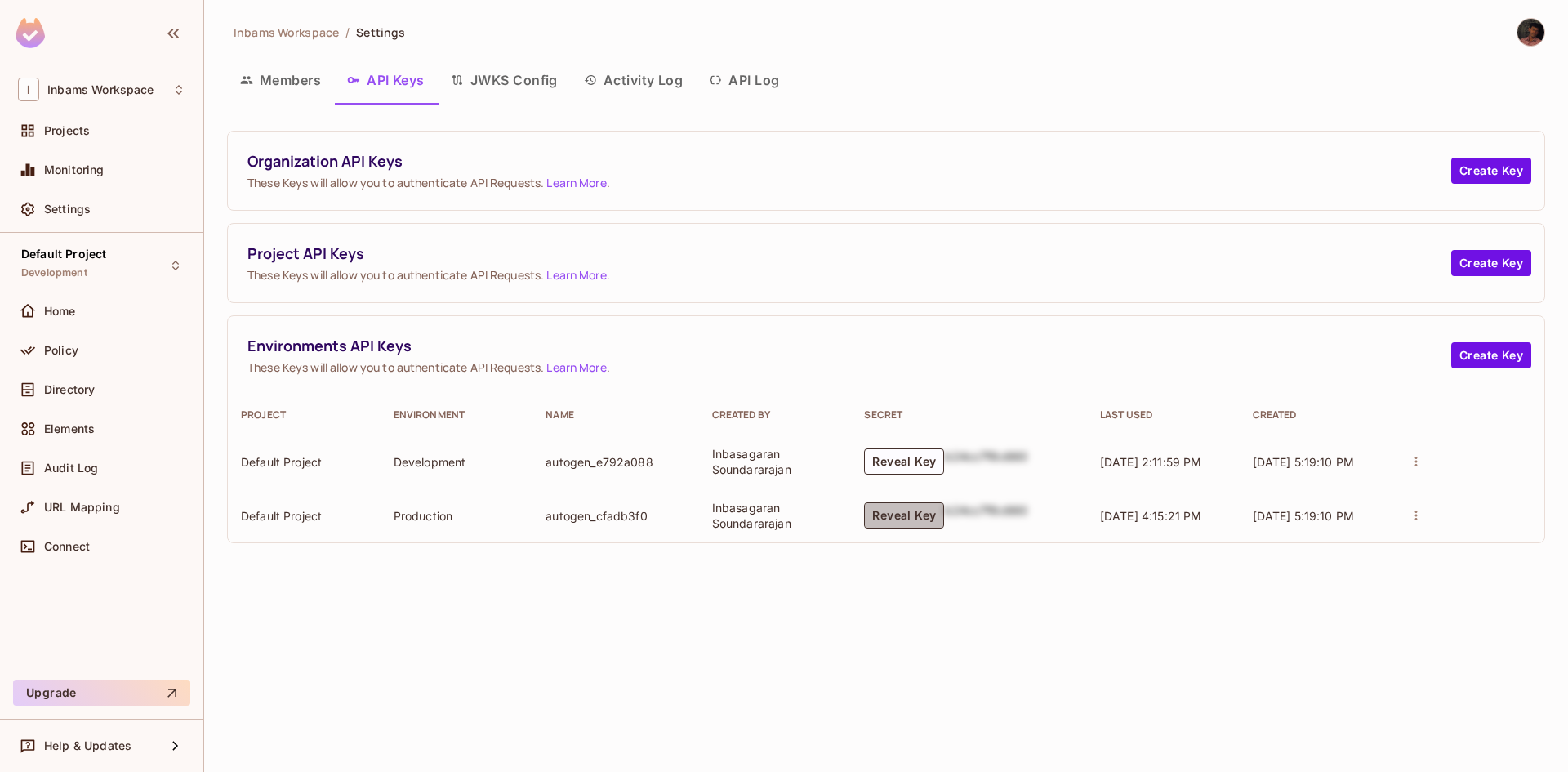
click at [892, 504] on button "Reveal Key" at bounding box center [904, 516] width 80 height 26
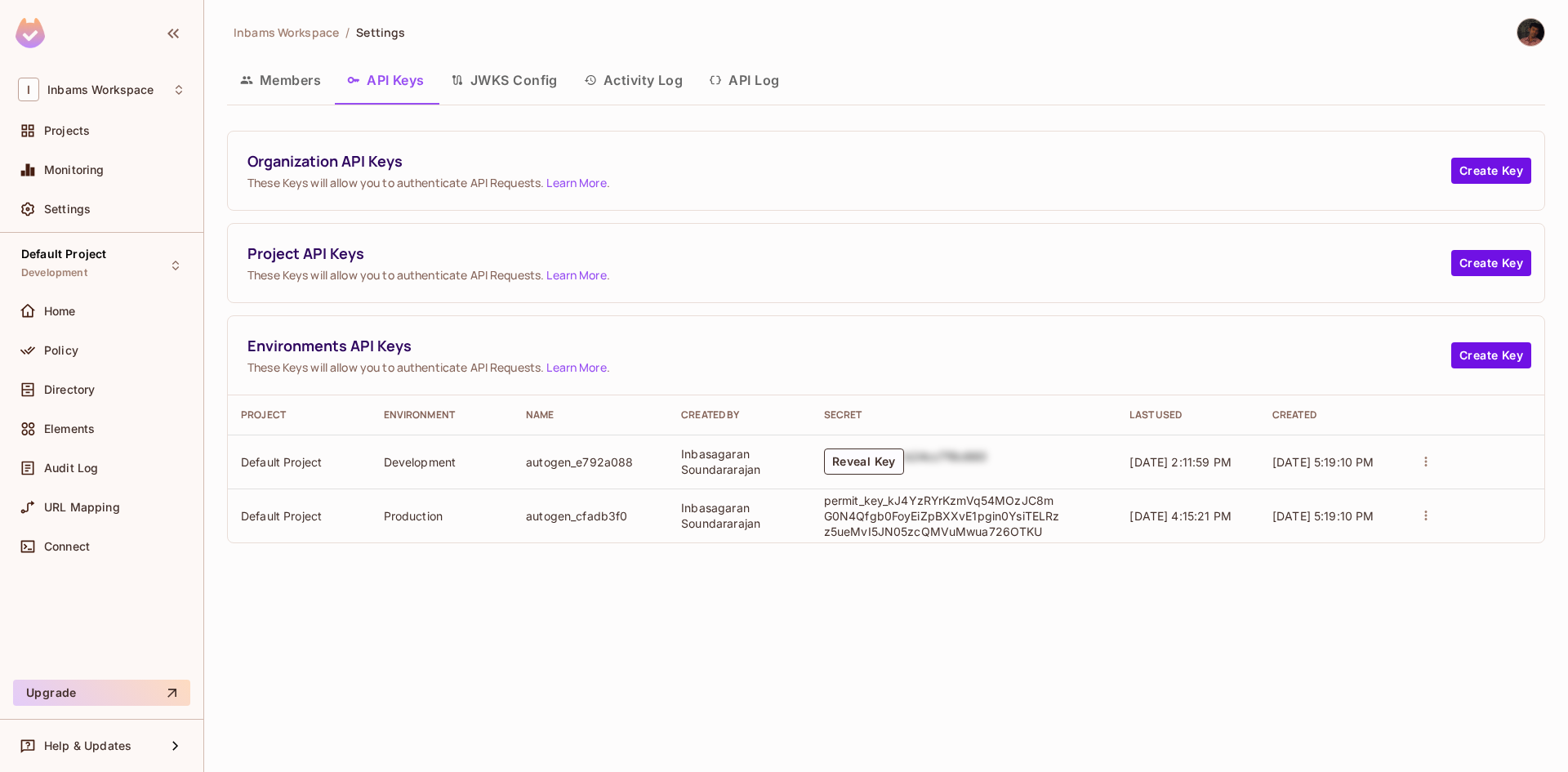
click at [750, 74] on button "API Log" at bounding box center [744, 80] width 96 height 41
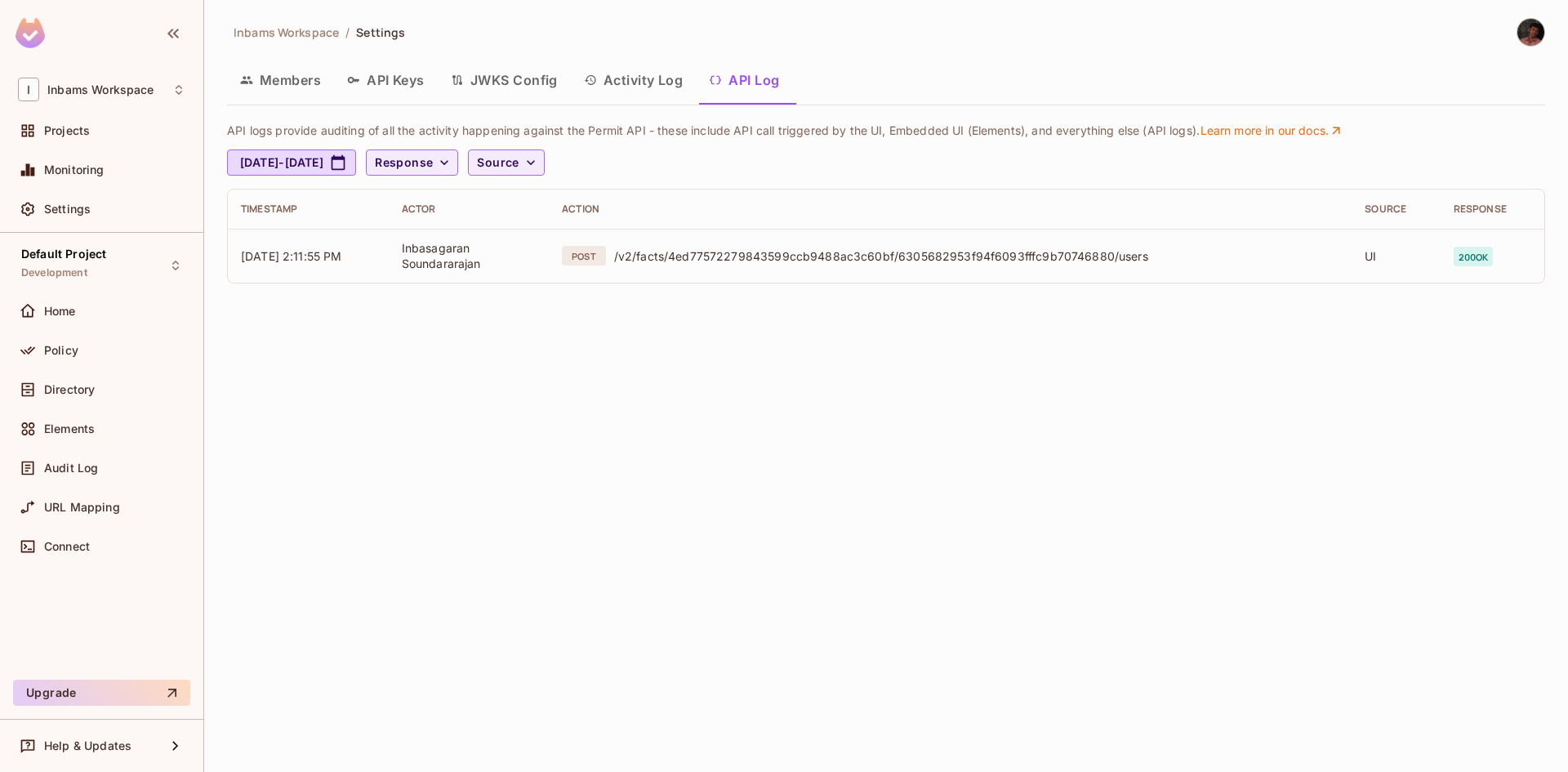
click at [286, 86] on button "Members" at bounding box center [281, 80] width 107 height 41
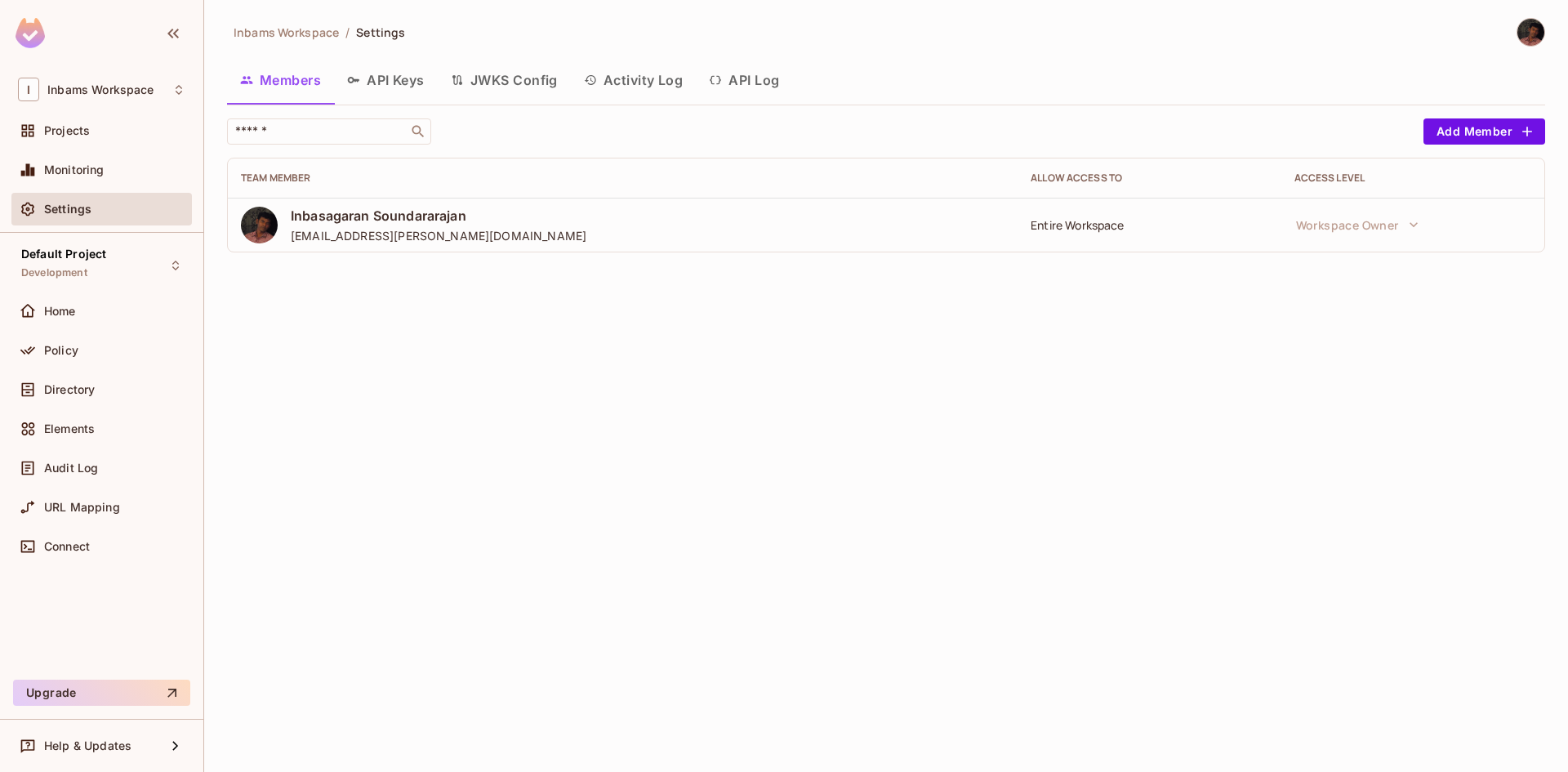
click at [385, 81] on button "API Keys" at bounding box center [386, 80] width 104 height 41
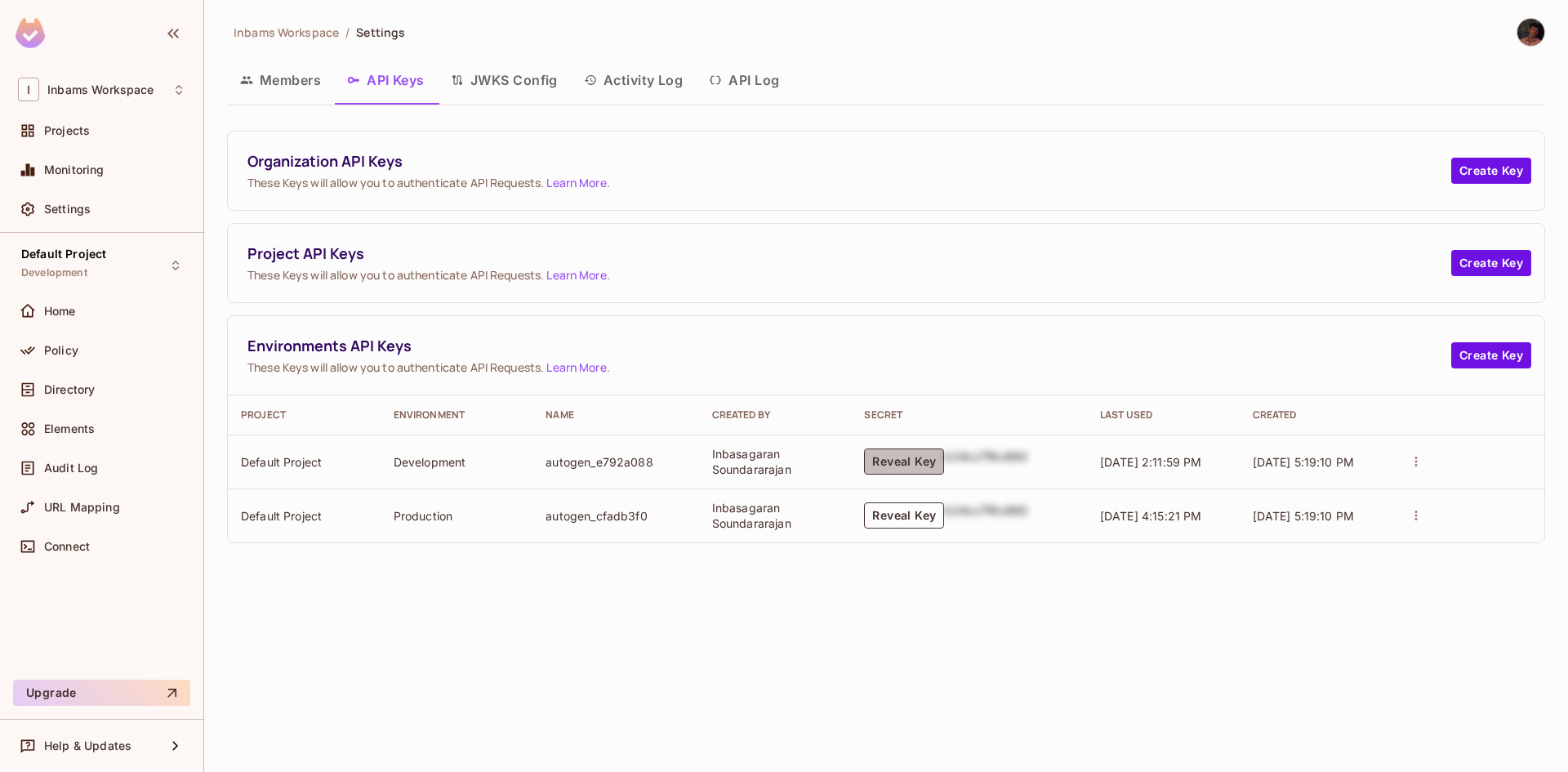
click at [903, 456] on button "Reveal Key" at bounding box center [904, 461] width 80 height 26
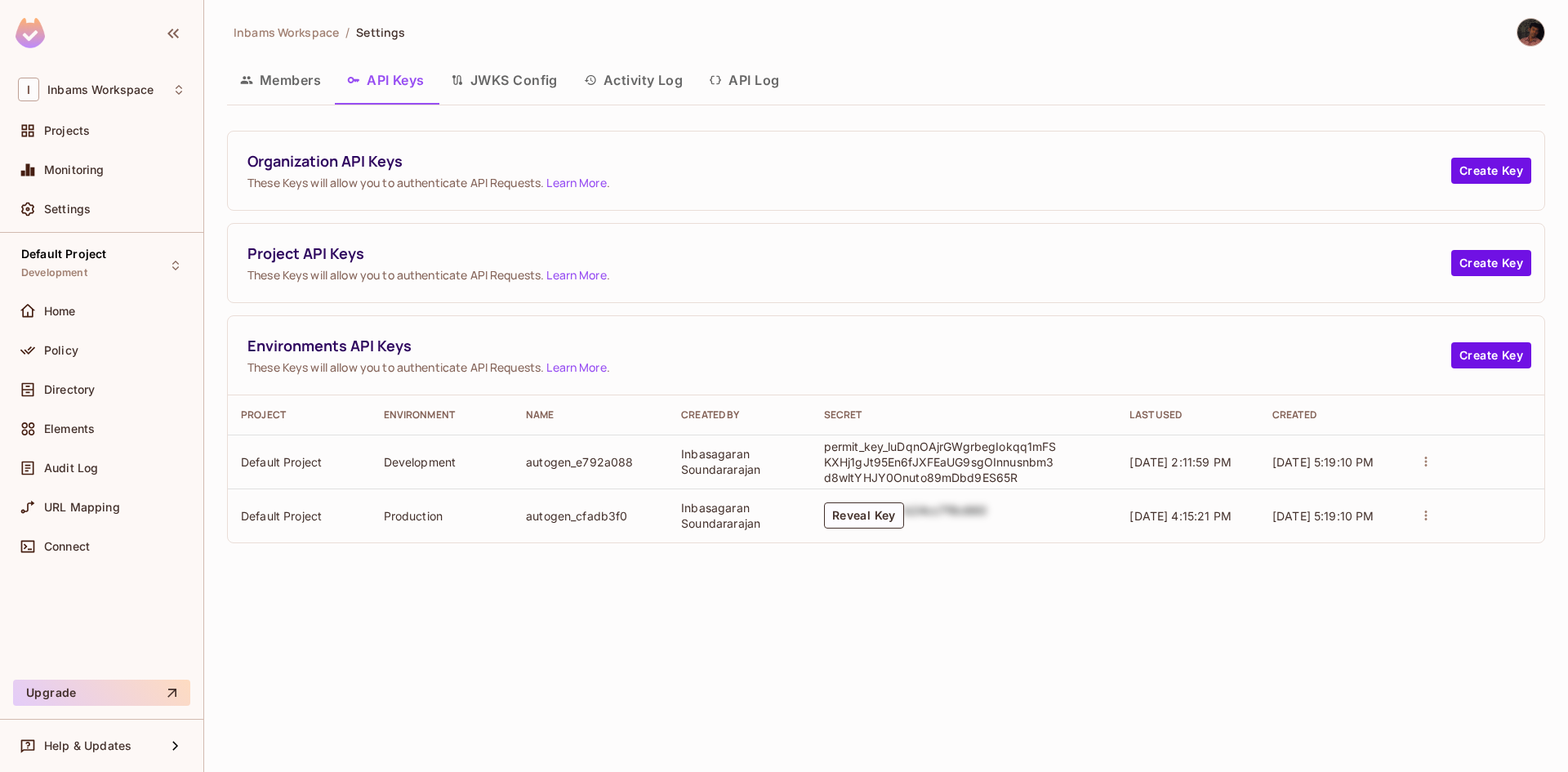
click at [467, 79] on button "JWKS Config" at bounding box center [504, 80] width 133 height 41
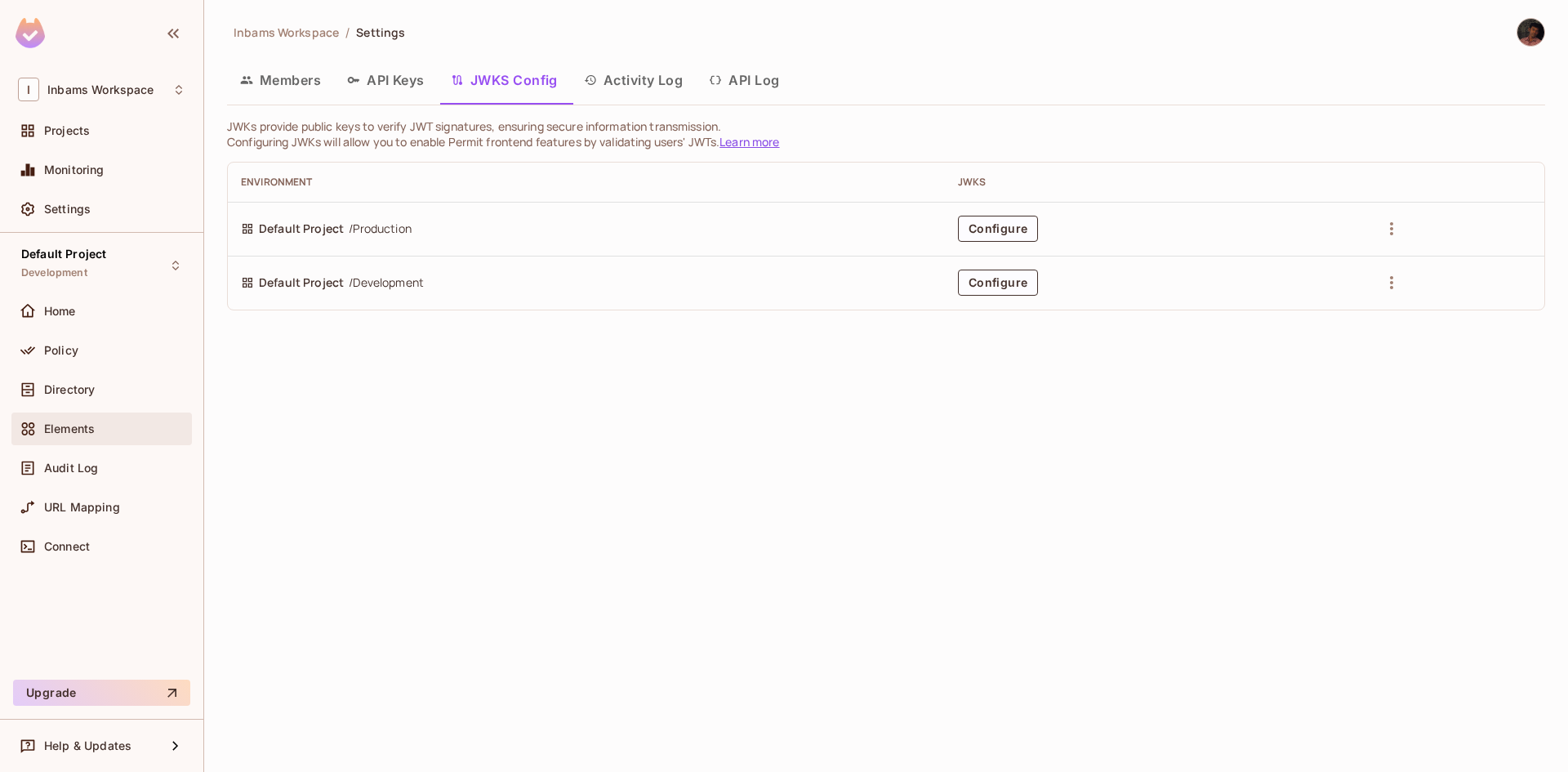
click at [74, 429] on span "Elements" at bounding box center [69, 429] width 50 height 13
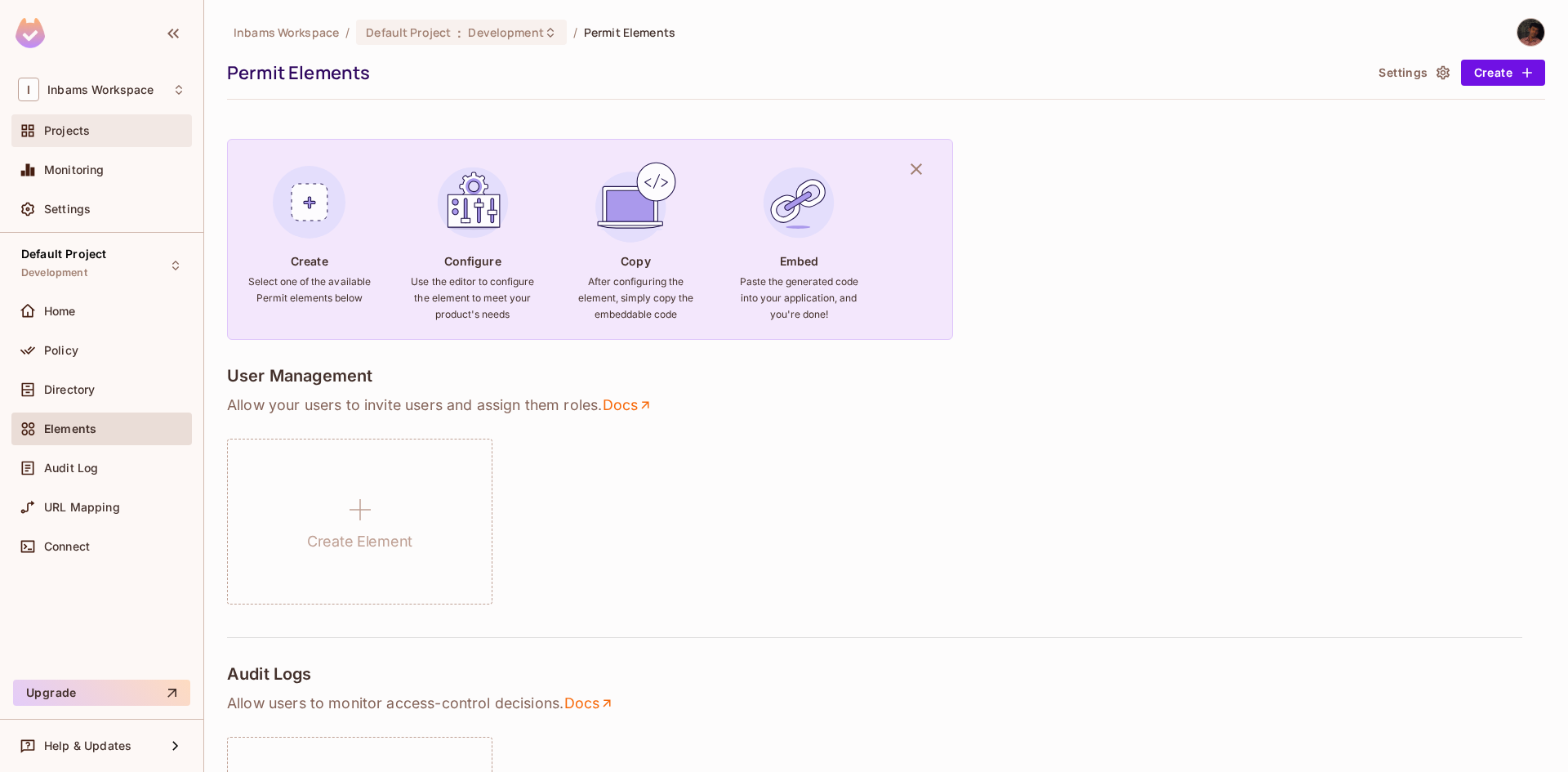
click at [93, 134] on div "Projects" at bounding box center [115, 130] width 141 height 13
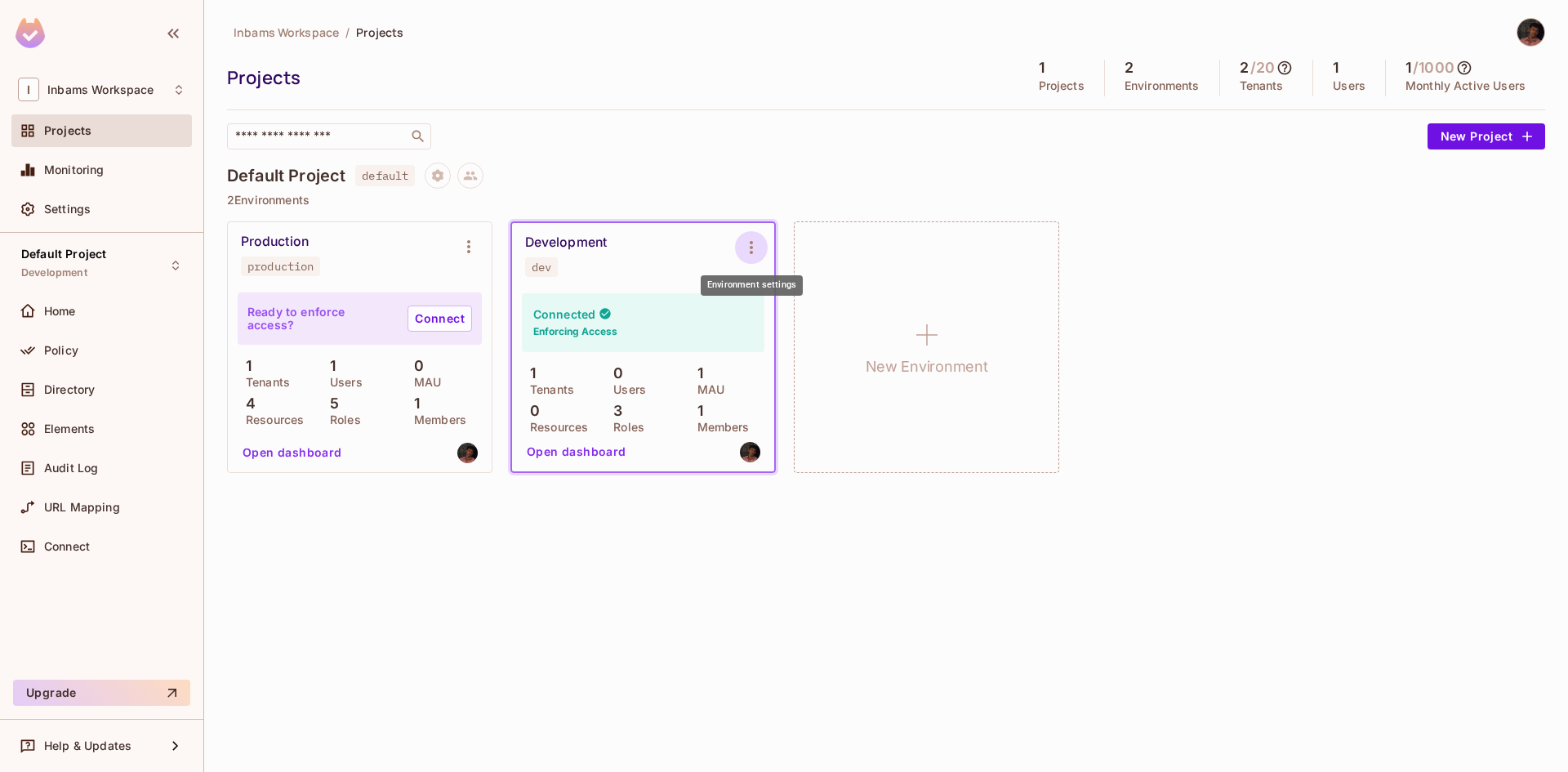
click at [750, 249] on icon "Environment settings" at bounding box center [751, 247] width 20 height 20
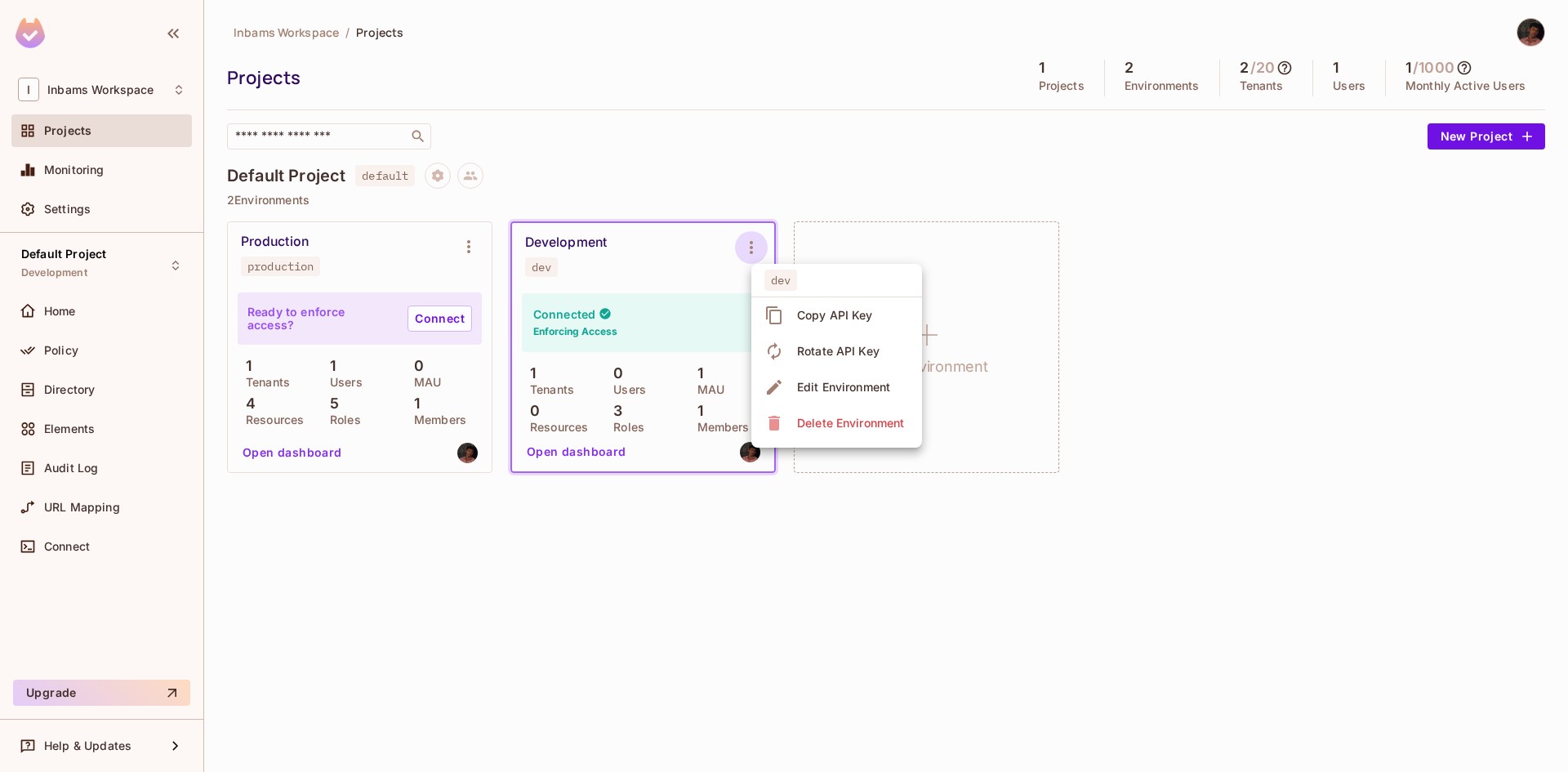
click at [564, 449] on div at bounding box center [784, 386] width 1568 height 772
click at [565, 449] on button "Open dashboard" at bounding box center [577, 452] width 112 height 26
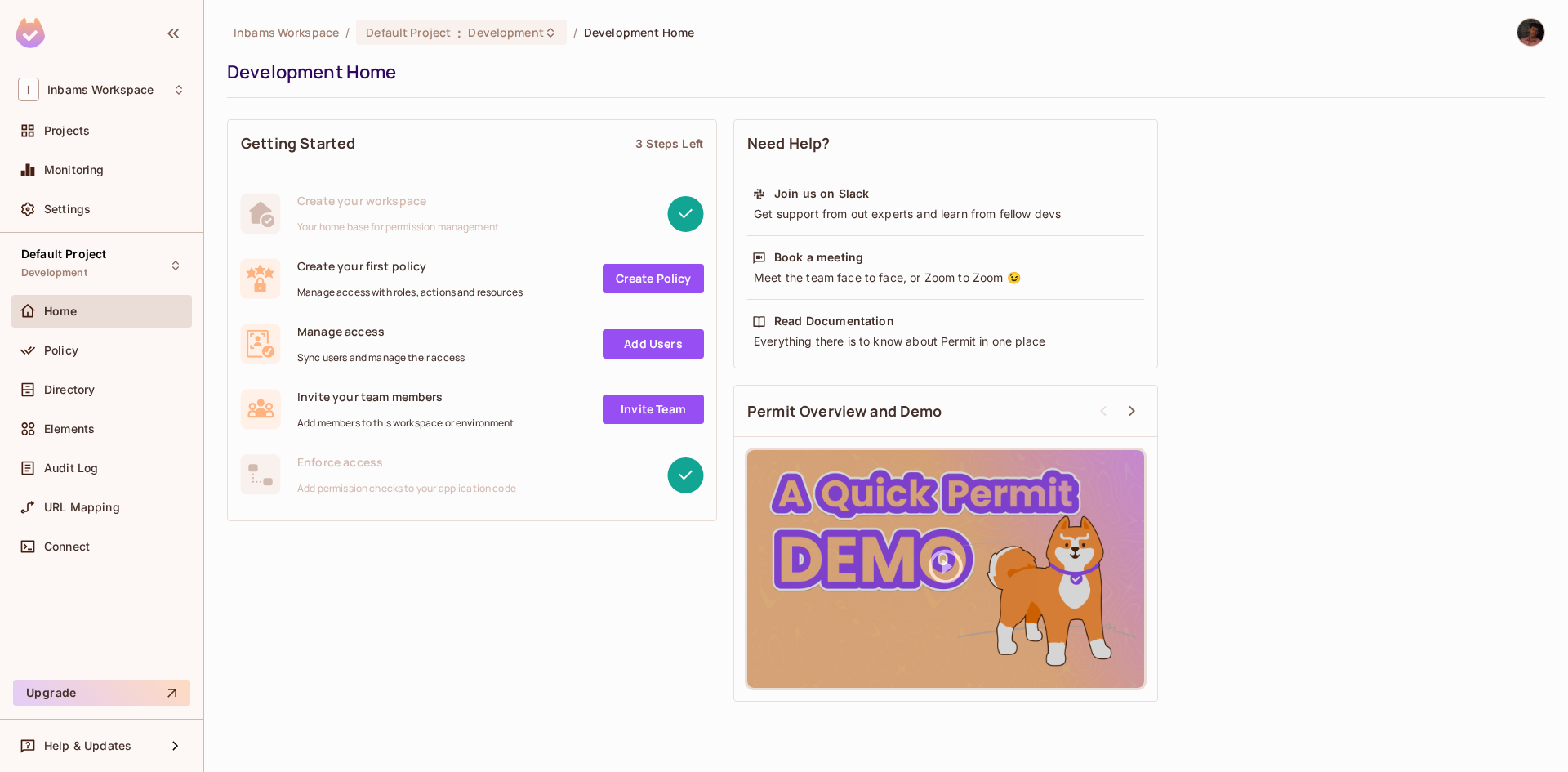
click at [658, 287] on link "Create Policy" at bounding box center [653, 279] width 101 height 30
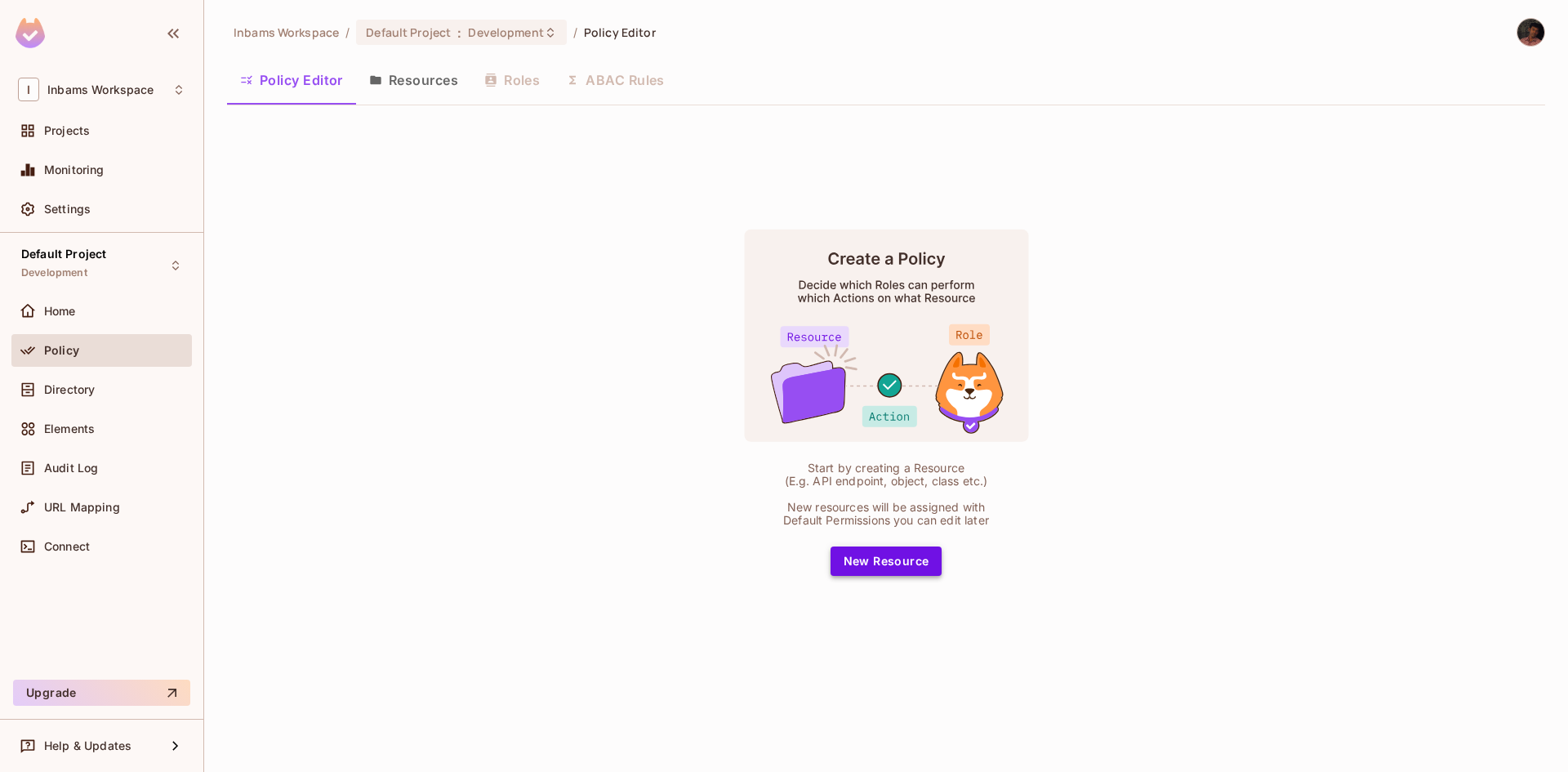
click at [911, 572] on button "New Resource" at bounding box center [886, 561] width 112 height 30
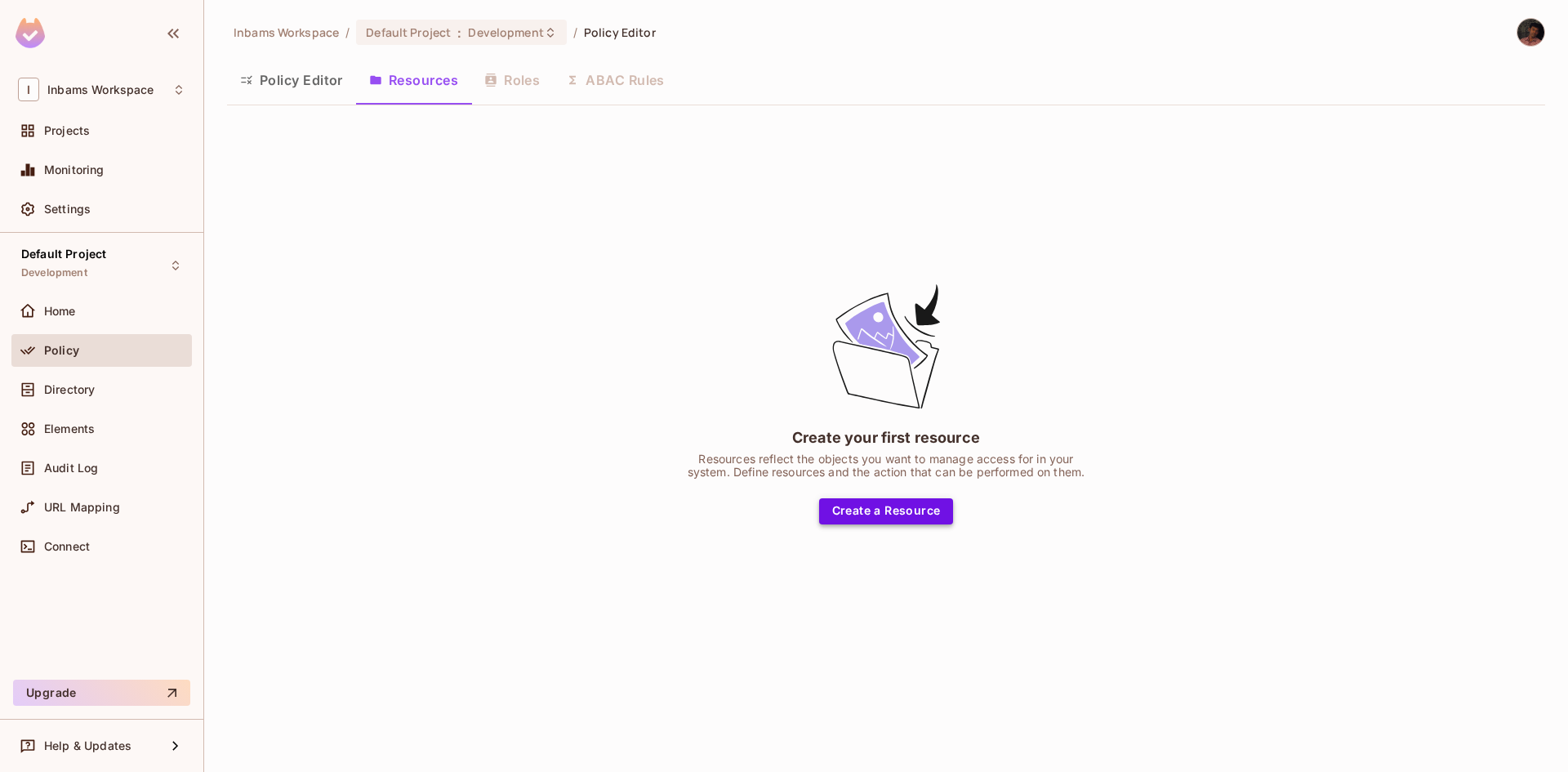
click at [888, 514] on button "Create a Resource" at bounding box center [887, 511] width 135 height 26
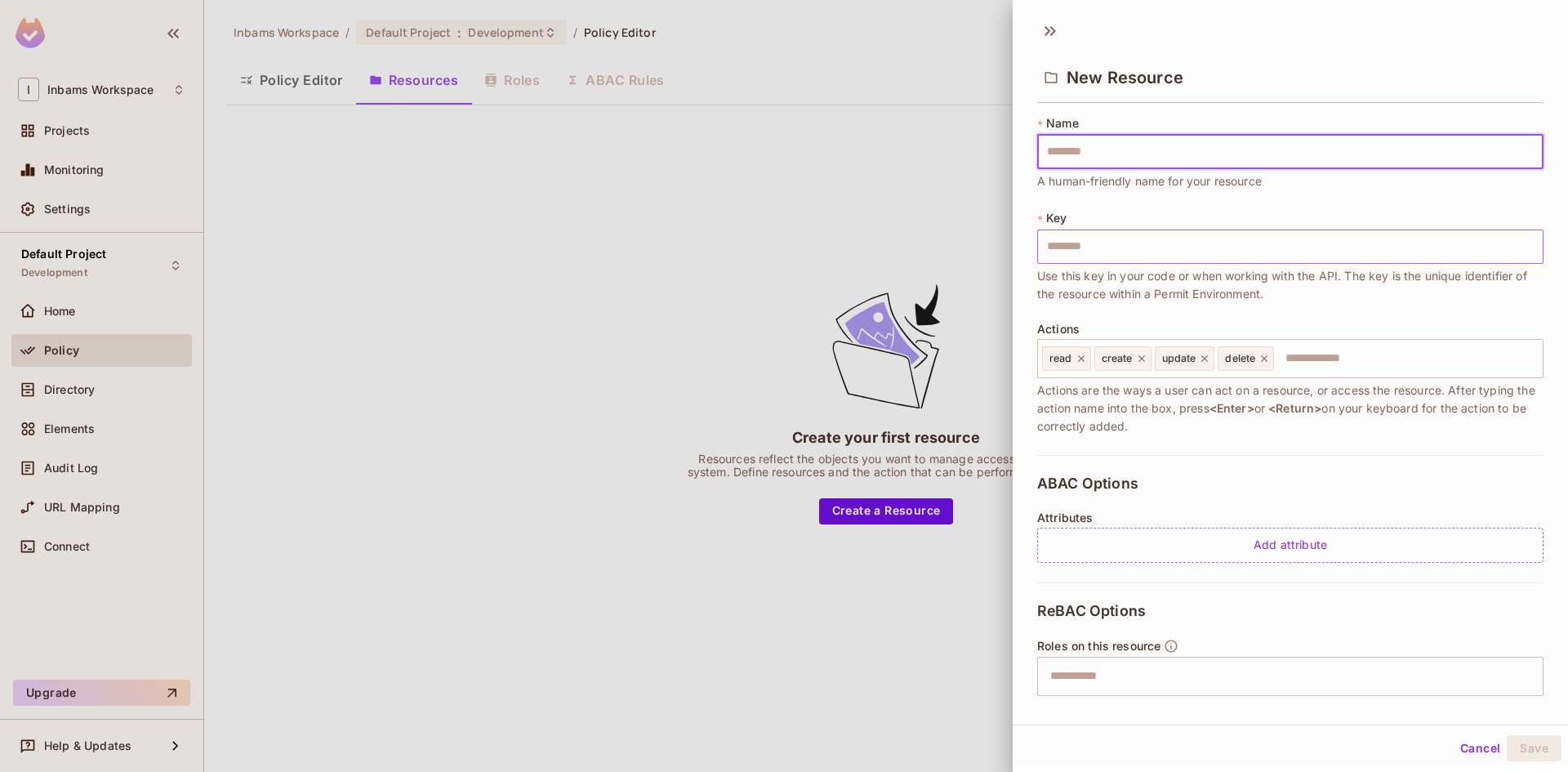
click at [1092, 243] on input "text" at bounding box center [1290, 246] width 506 height 34
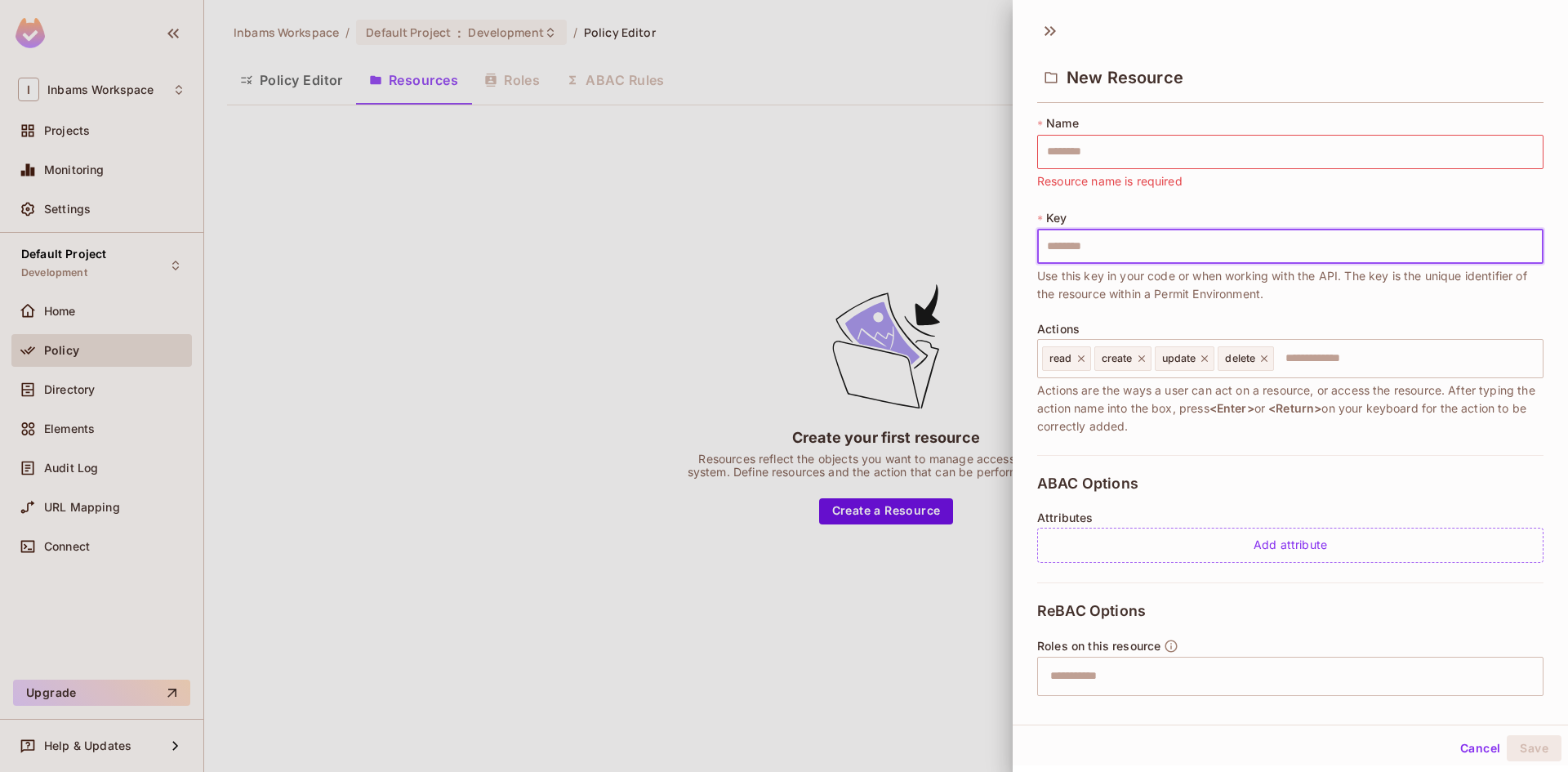
click at [1289, 308] on div "* Name ​ Resource name is required * Key ​ Use this key in your code or when wo…" at bounding box center [1290, 285] width 506 height 340
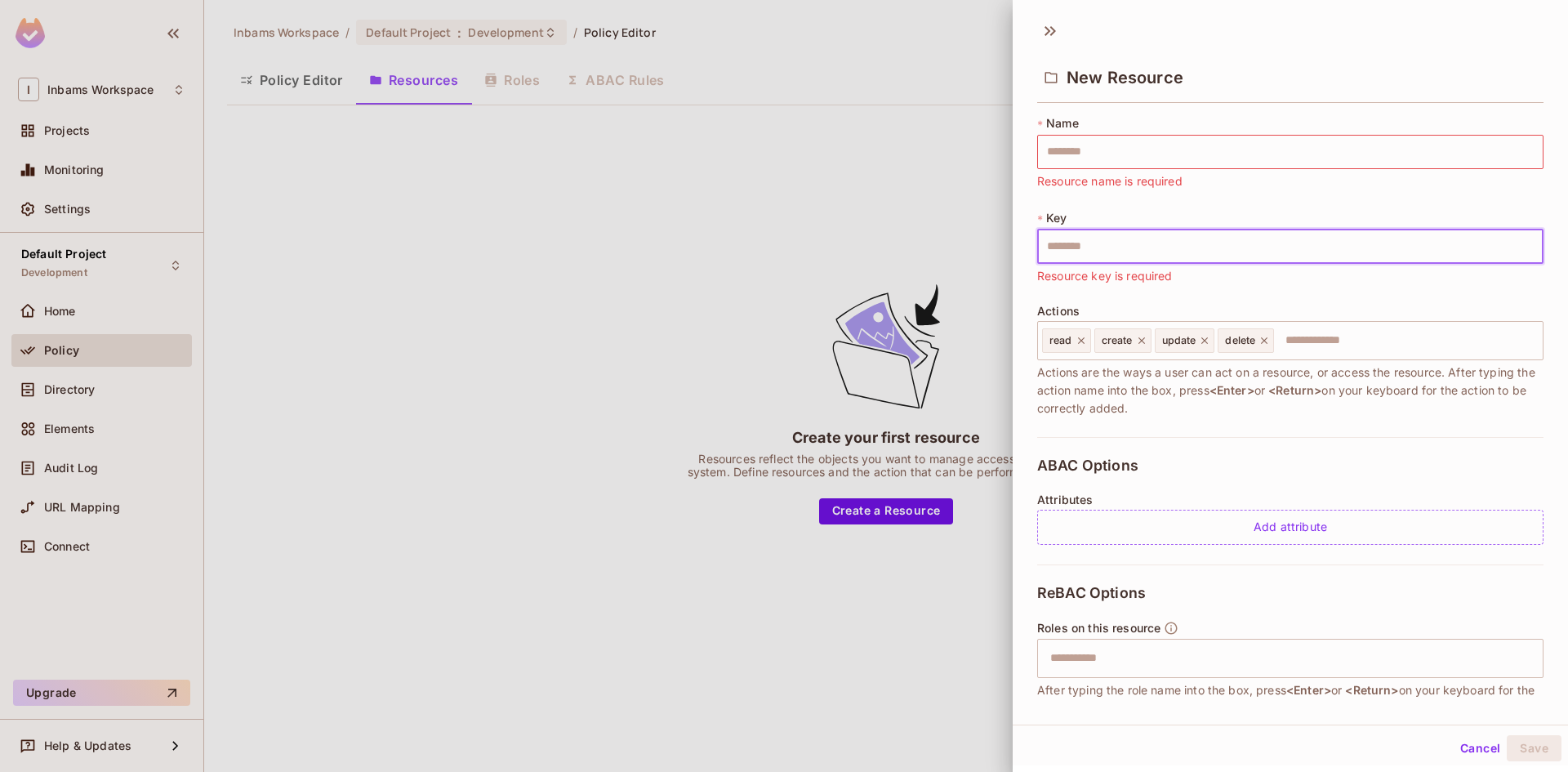
click at [1163, 258] on input "text" at bounding box center [1290, 246] width 506 height 34
click at [663, 248] on div at bounding box center [784, 386] width 1568 height 772
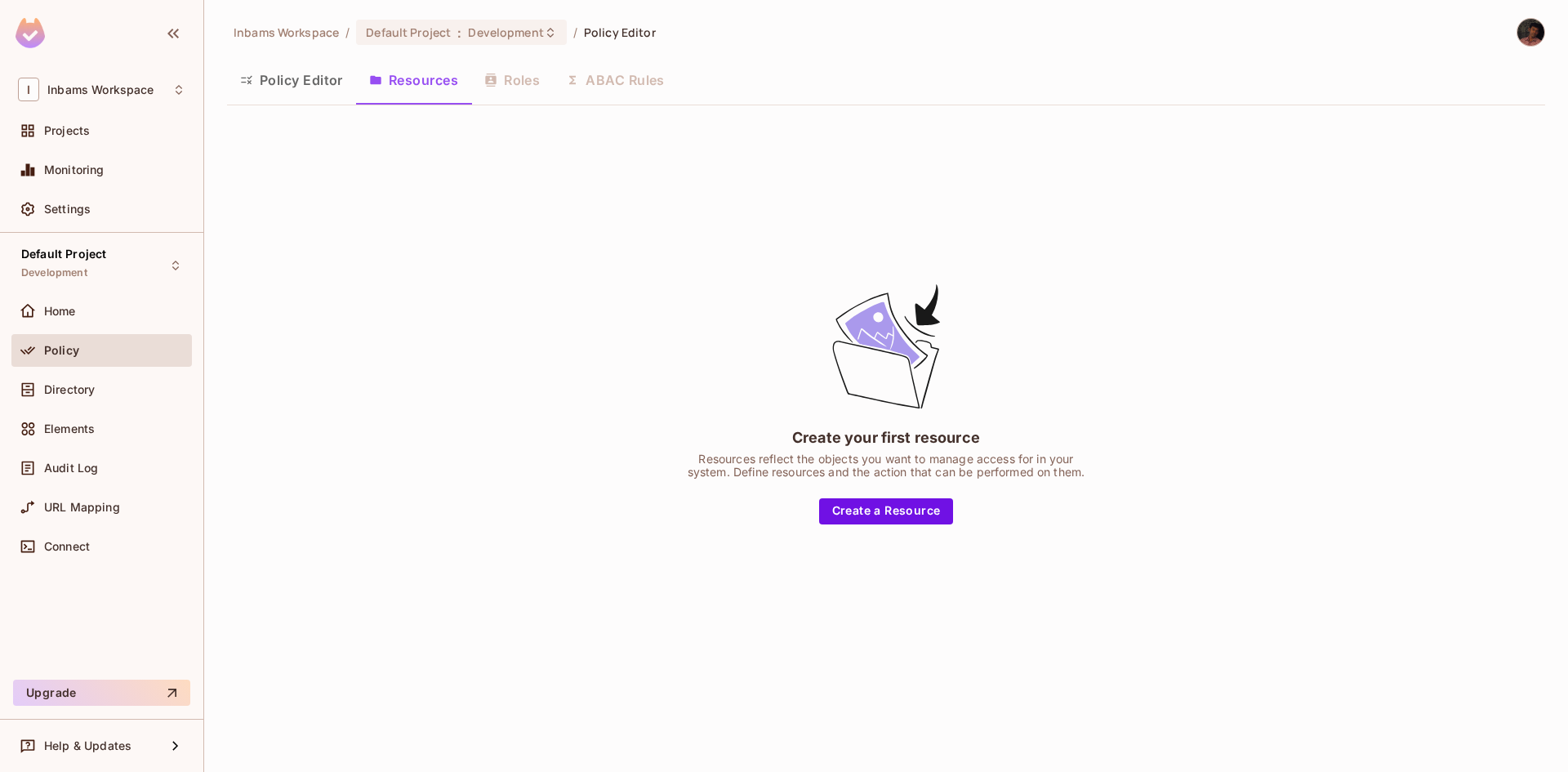
click at [1528, 31] on img at bounding box center [1531, 32] width 27 height 27
click at [1404, 181] on span "Log out" at bounding box center [1419, 177] width 40 height 15
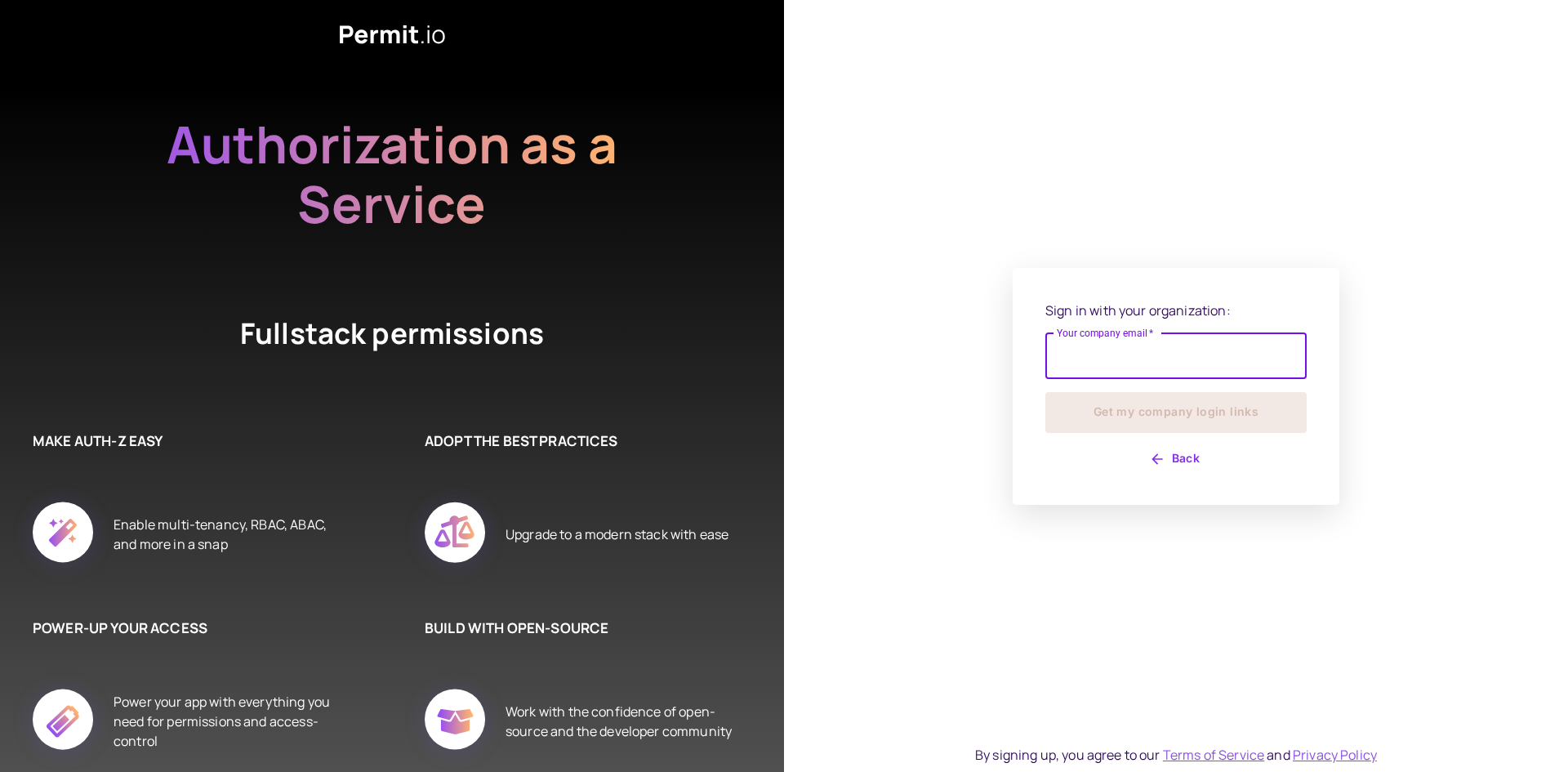
type input "**********"
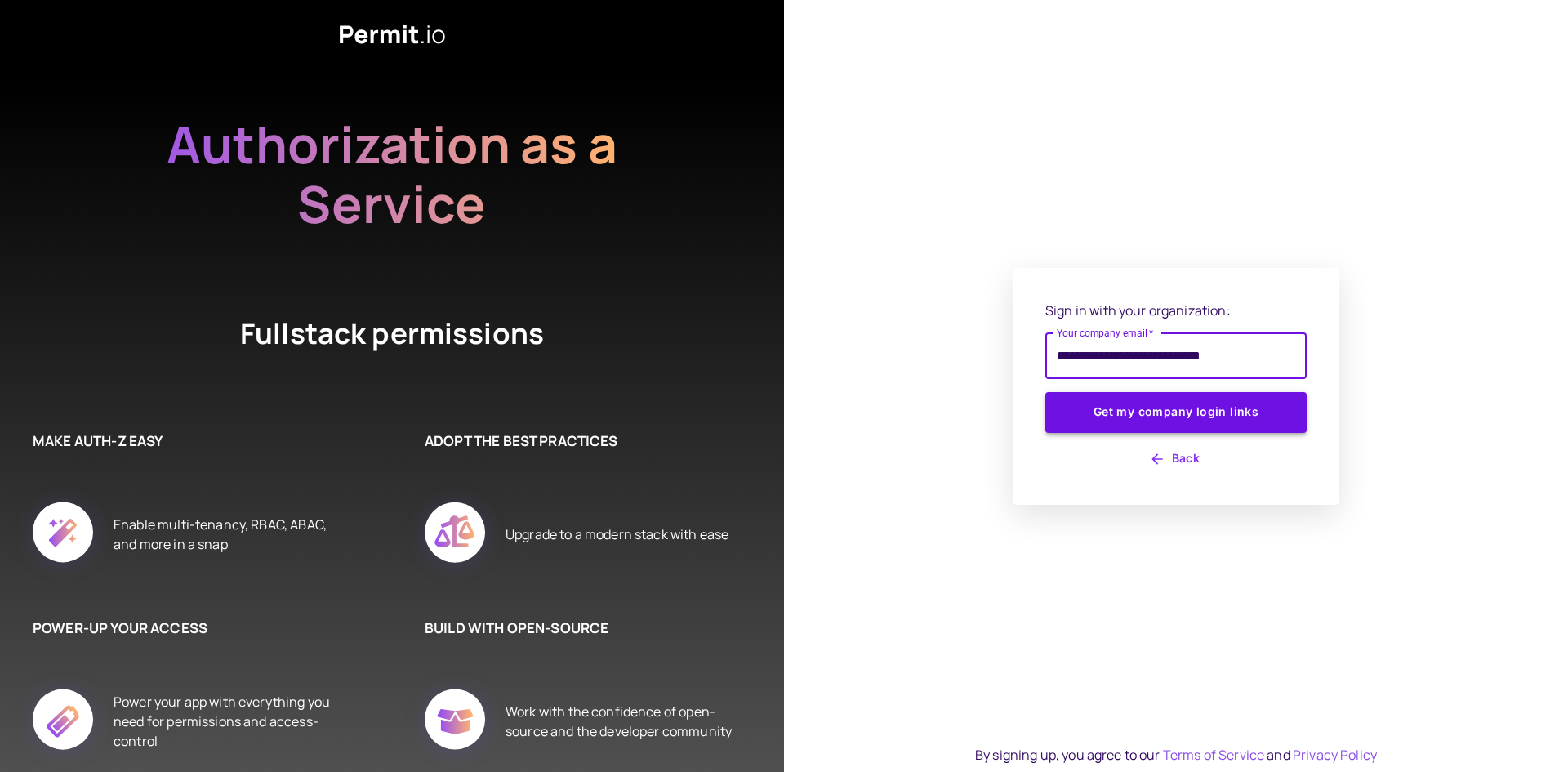
click at [1177, 408] on button "Get my company login links" at bounding box center [1175, 412] width 261 height 41
